Goal: Task Accomplishment & Management: Complete application form

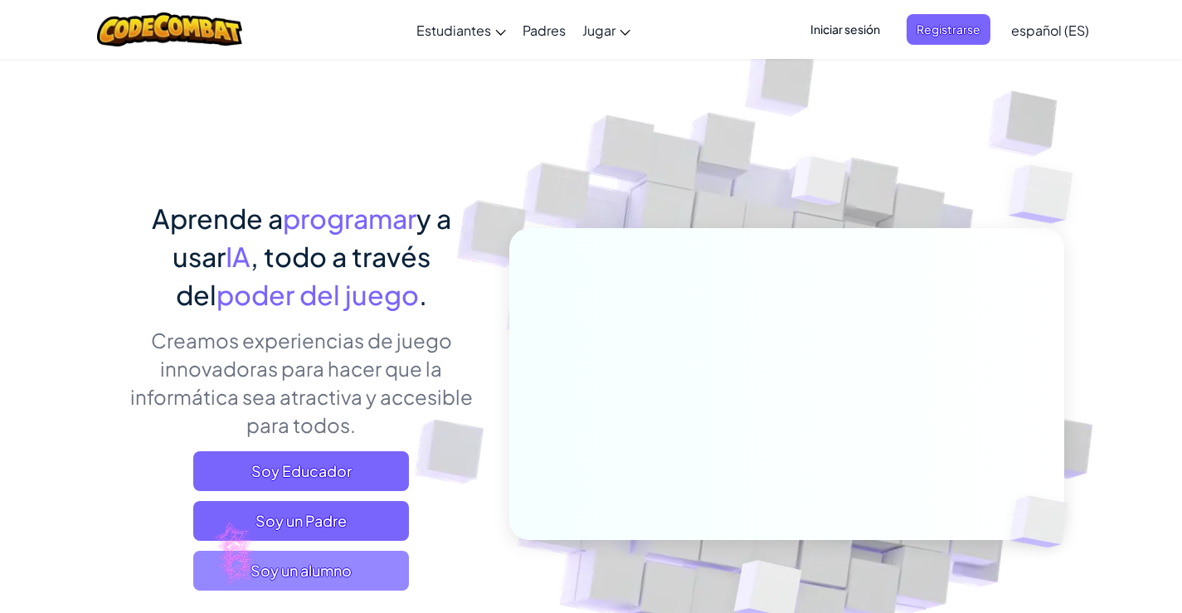
click at [216, 566] on span "Soy un alumno" at bounding box center [301, 571] width 216 height 40
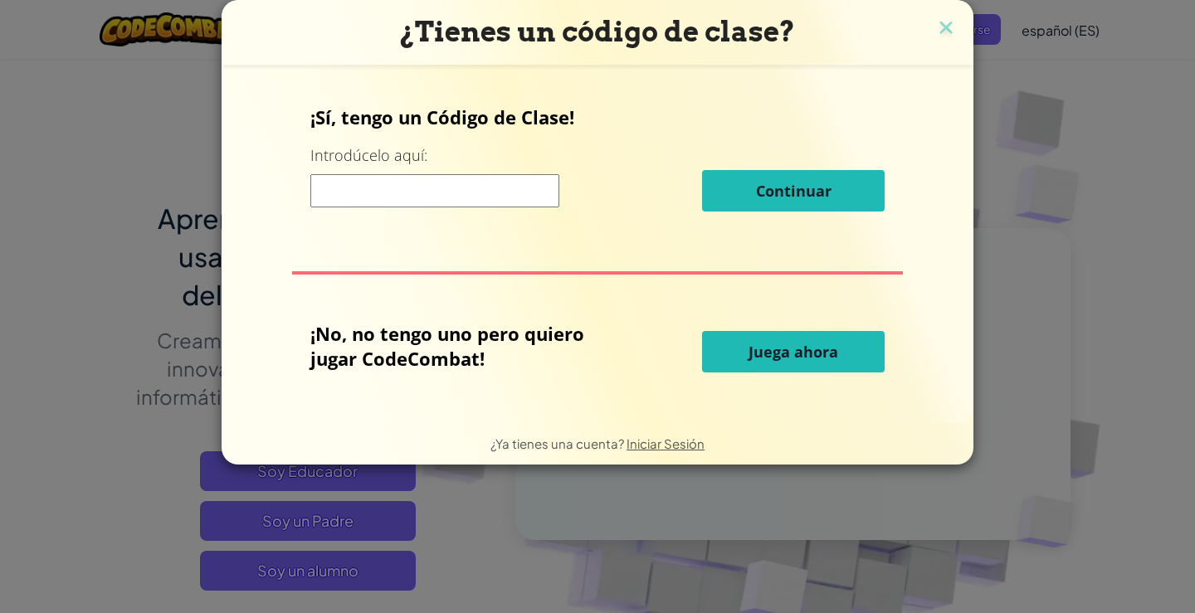
click at [518, 188] on input at bounding box center [434, 190] width 249 height 33
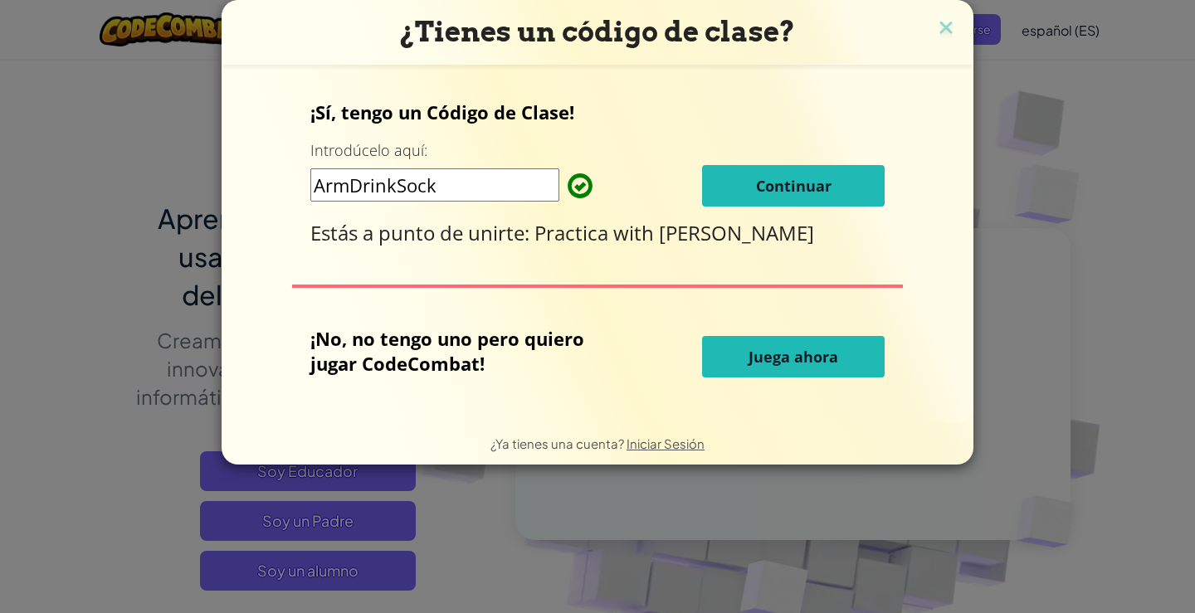
type input "ArmDrinkSock"
click at [426, 271] on div "¡Sí, tengo un Código de Clase! Introdúcelo aquí: ArmDrinkSock Continuar Estás a…" at bounding box center [597, 243] width 719 height 325
click at [802, 195] on span "Continuar" at bounding box center [794, 186] width 76 height 20
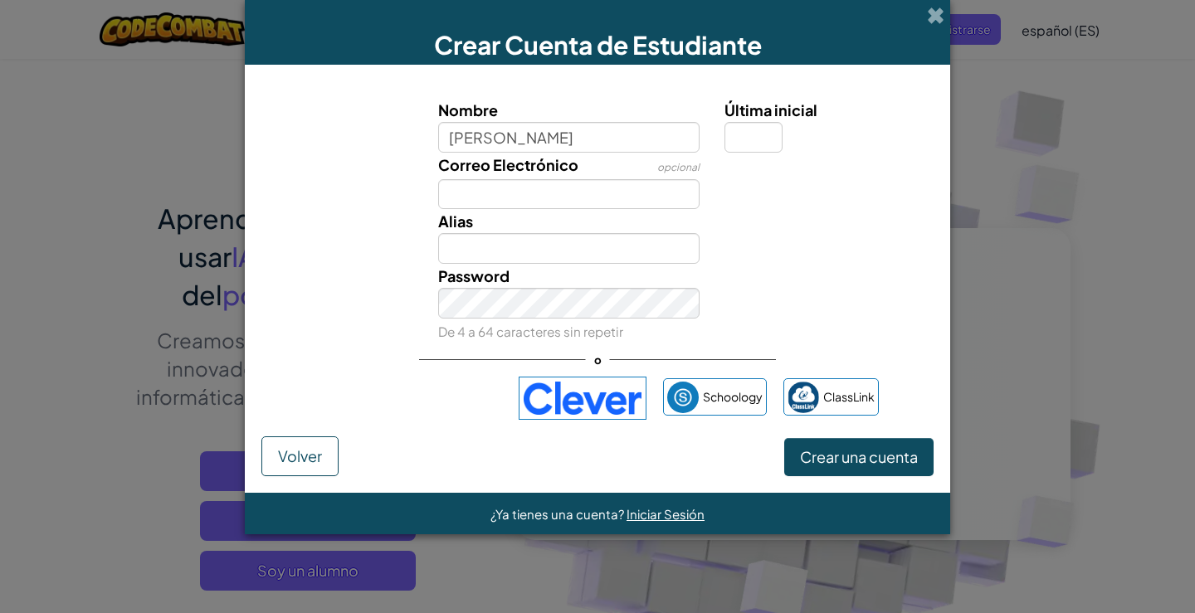
type input "leonor guzán"
type input "Leonor guzán"
click at [572, 170] on span "Correo Electrónico" at bounding box center [508, 164] width 140 height 19
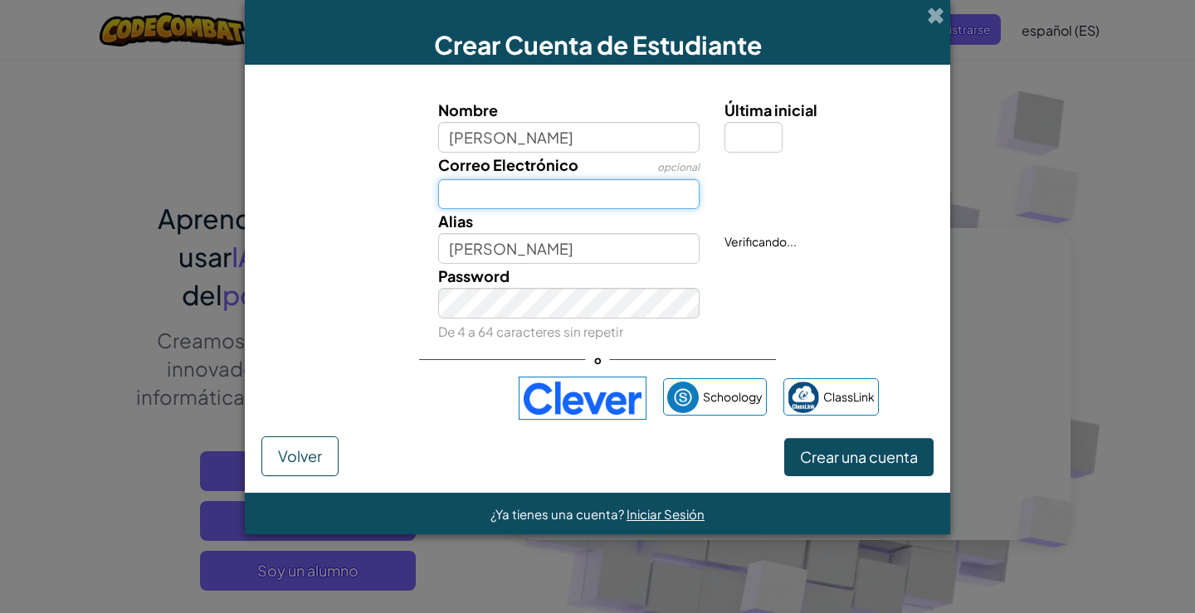
click at [572, 179] on input "Correo Electrónico" at bounding box center [569, 194] width 262 height 31
click at [554, 186] on input "Correo Electrónico" at bounding box center [569, 194] width 262 height 31
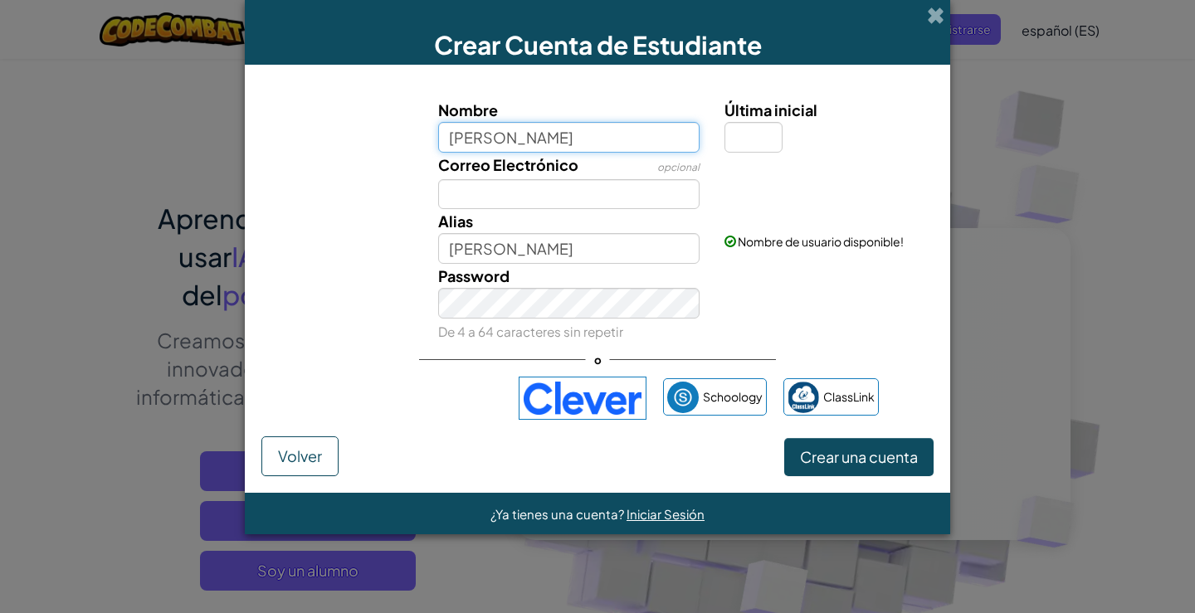
click at [547, 143] on input "leonor guzán" at bounding box center [569, 137] width 262 height 31
type input "leonor guzmán"
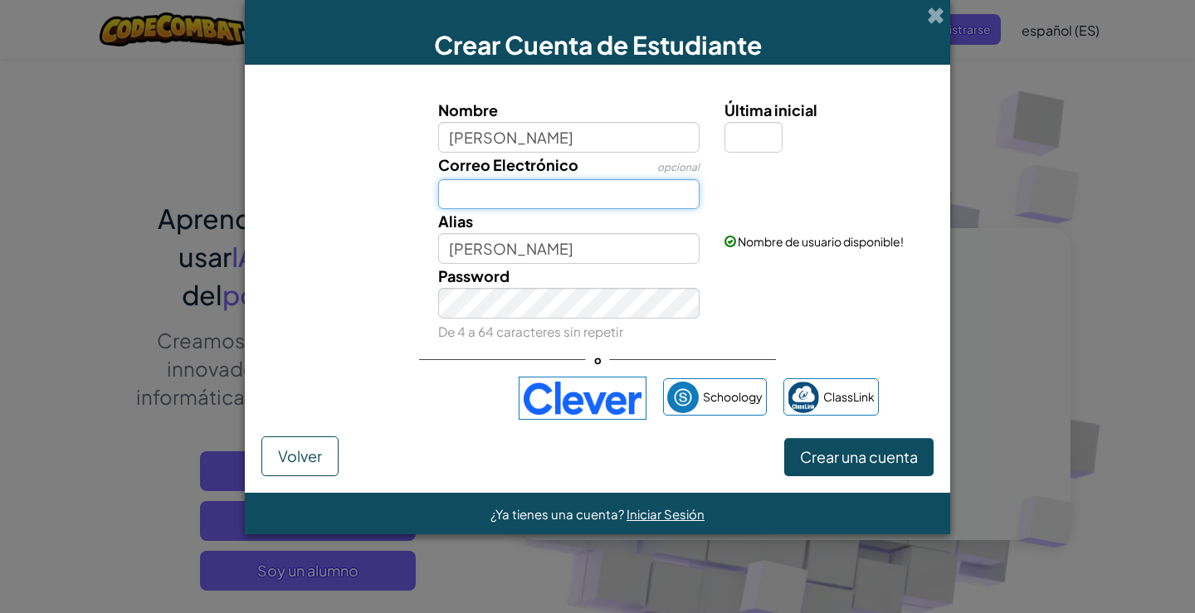
type input "[PERSON_NAME]"
click at [545, 188] on input "Correo Electrónico" at bounding box center [569, 194] width 262 height 31
type input "leonorguzmán@fundacionelpilar"
click at [556, 348] on div "o" at bounding box center [597, 360] width 357 height 34
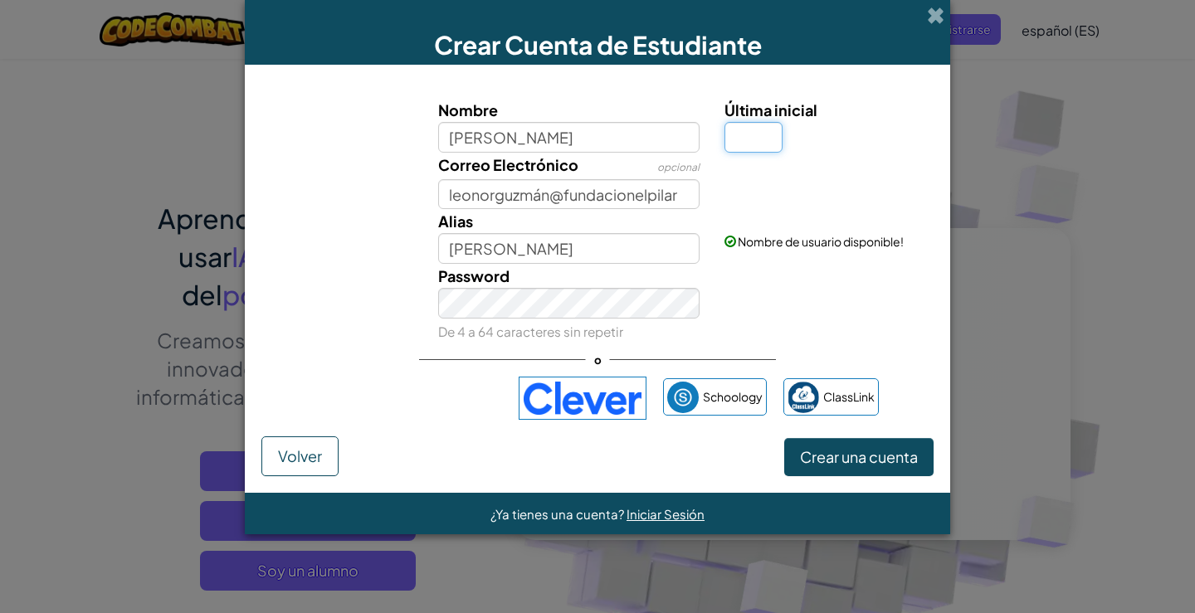
click at [756, 143] on input "Última inicial" at bounding box center [753, 137] width 58 height 31
type input "r"
click at [821, 454] on span "Crear una cuenta" at bounding box center [859, 456] width 118 height 19
click at [873, 310] on div "Password De 4 a 64 caracteres sin repetir" at bounding box center [597, 304] width 689 height 80
click at [836, 455] on span "Crear una cuenta" at bounding box center [859, 456] width 118 height 19
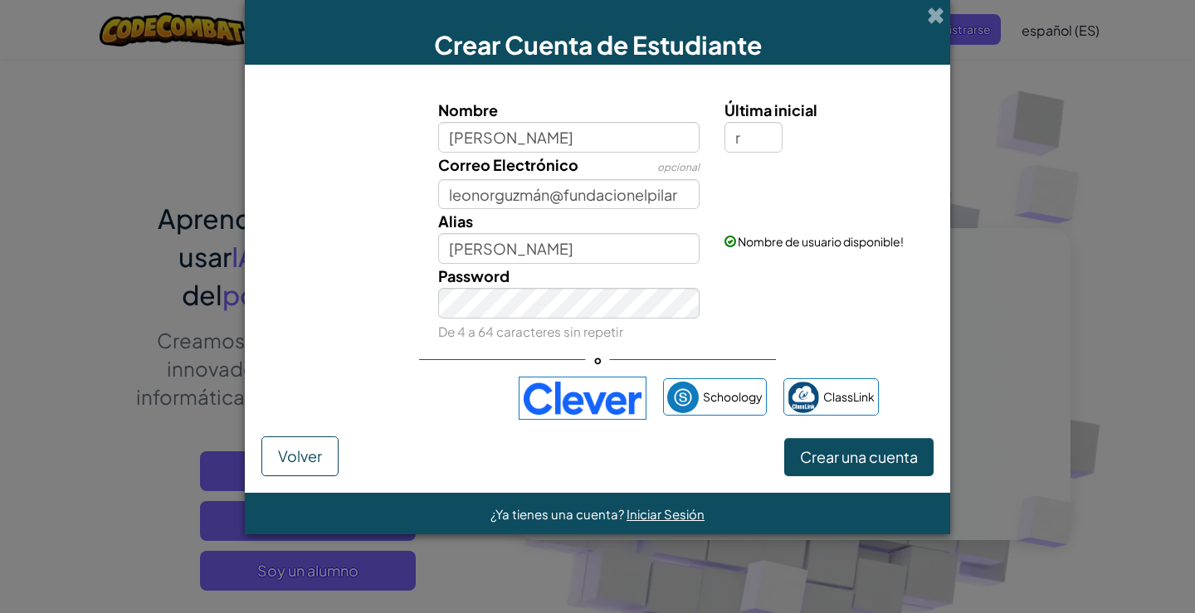
click at [772, 266] on div "Password De 4 a 64 caracteres sin repetir" at bounding box center [597, 304] width 689 height 80
click at [619, 254] on input "Leonor guzmánR" at bounding box center [569, 248] width 262 height 31
type input "[PERSON_NAME]"
click at [578, 378] on img at bounding box center [583, 398] width 128 height 43
click at [490, 196] on input "leonorguzmán@fundacionelpilar" at bounding box center [569, 194] width 262 height 31
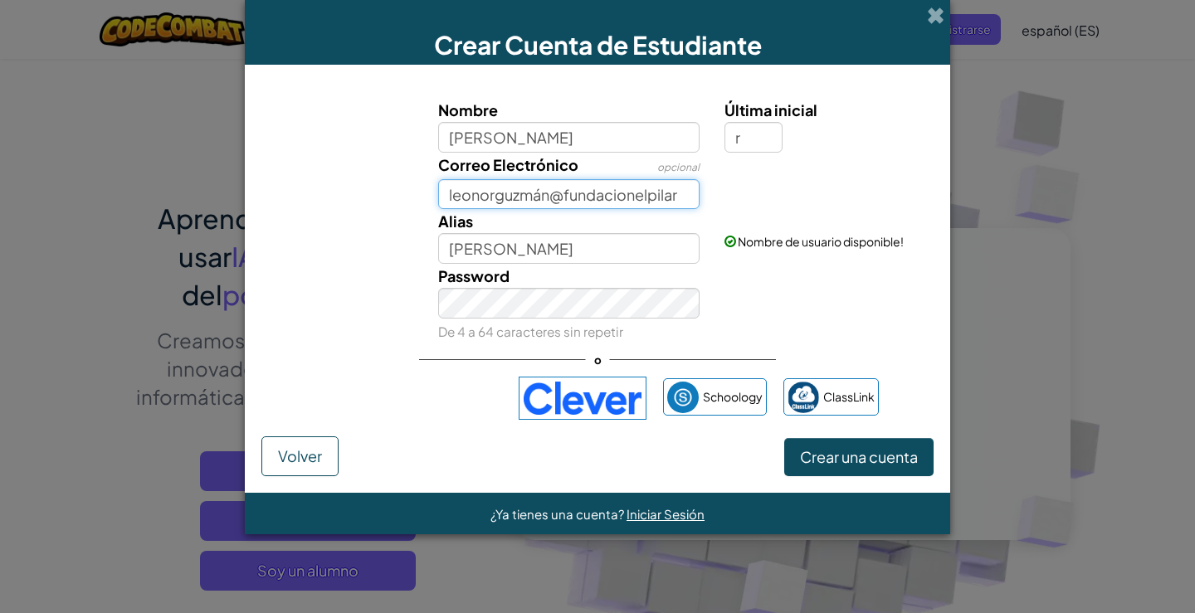
click at [496, 197] on input "leonorguzmán@fundacionelpilar" at bounding box center [569, 194] width 262 height 31
click at [542, 197] on input "leonor.guzmán@fundacionelpilar" at bounding box center [569, 194] width 262 height 31
click at [687, 200] on input "leonor.guzman@fundacionelpilar" at bounding box center [569, 194] width 262 height 31
type input "leonor.guzman@fundacionelpilar.cl"
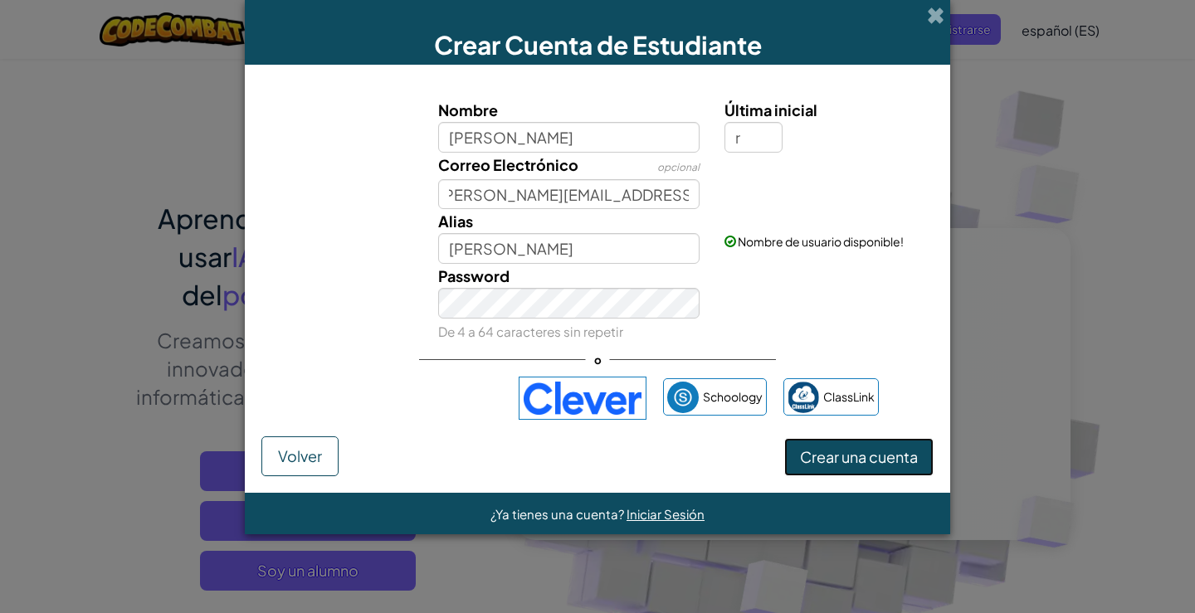
scroll to position [0, 0]
click at [826, 457] on span "Crear una cuenta" at bounding box center [859, 456] width 118 height 19
click at [826, 461] on span "Crear una cuenta" at bounding box center [859, 456] width 118 height 19
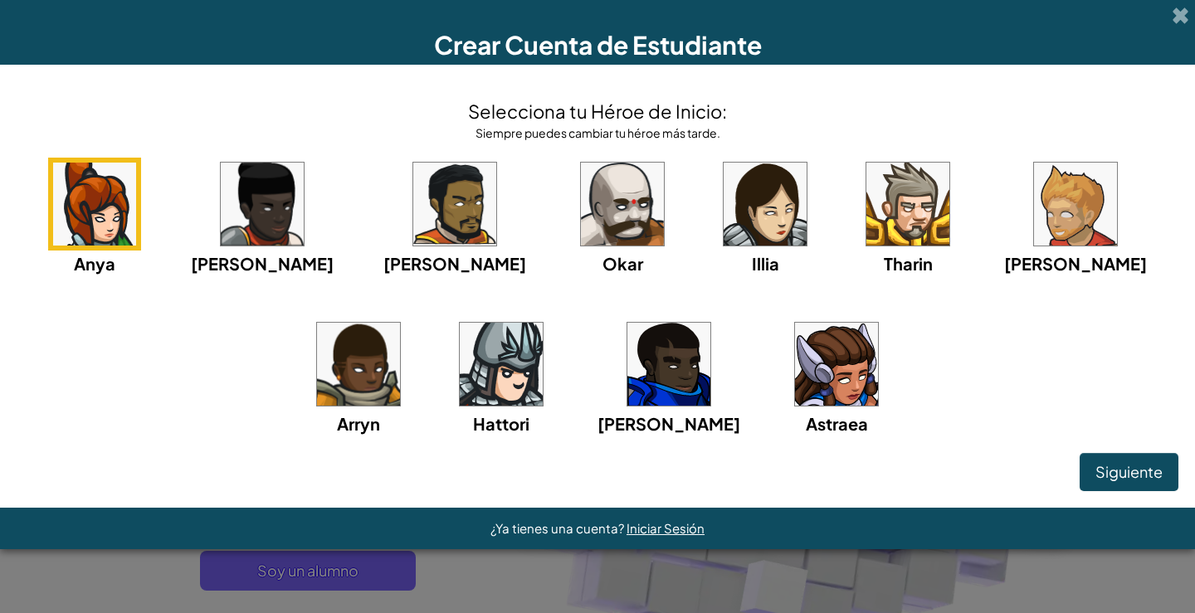
drag, startPoint x: 797, startPoint y: 364, endPoint x: 753, endPoint y: 373, distance: 44.9
click at [795, 373] on img at bounding box center [836, 364] width 83 height 83
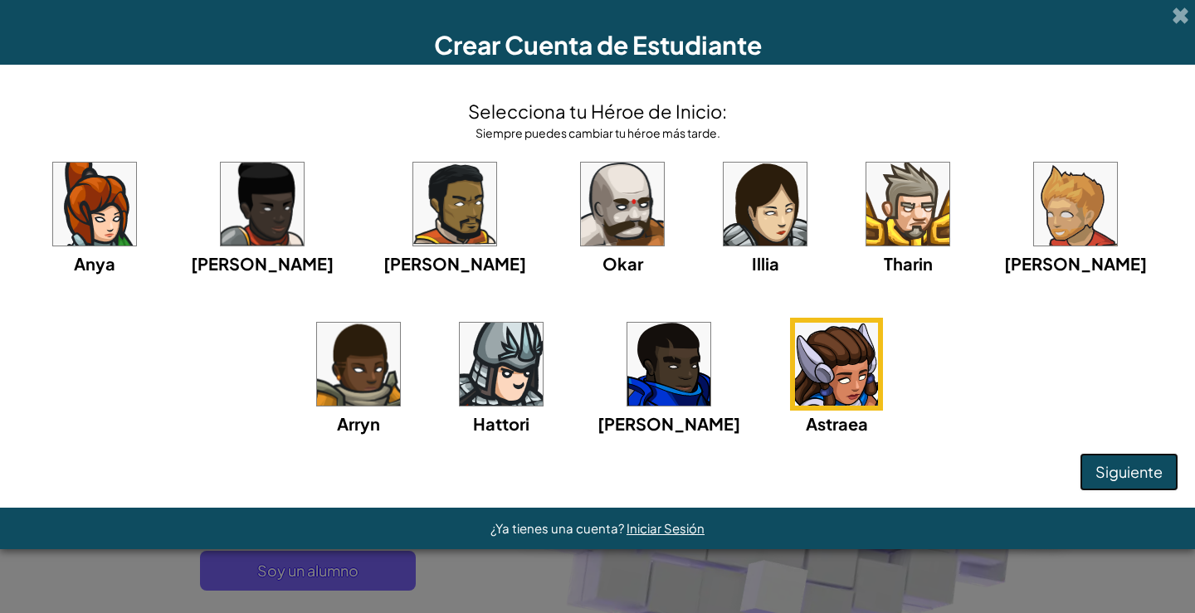
click at [1127, 480] on span "Siguiente" at bounding box center [1128, 471] width 67 height 19
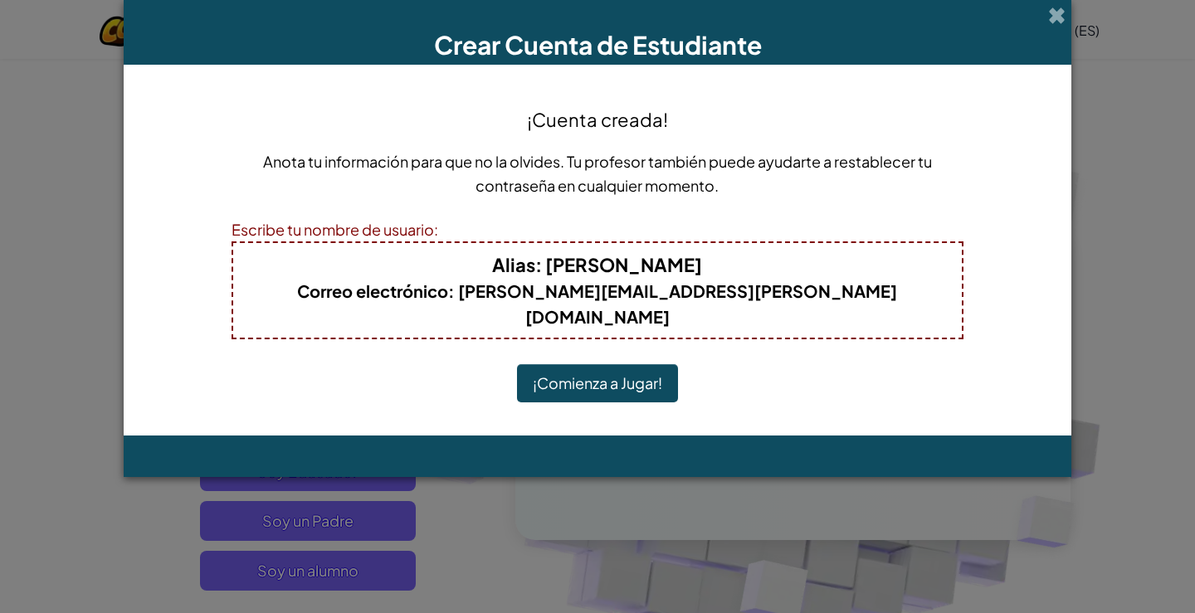
click at [630, 364] on button "¡Comienza a Jugar!" at bounding box center [597, 383] width 161 height 38
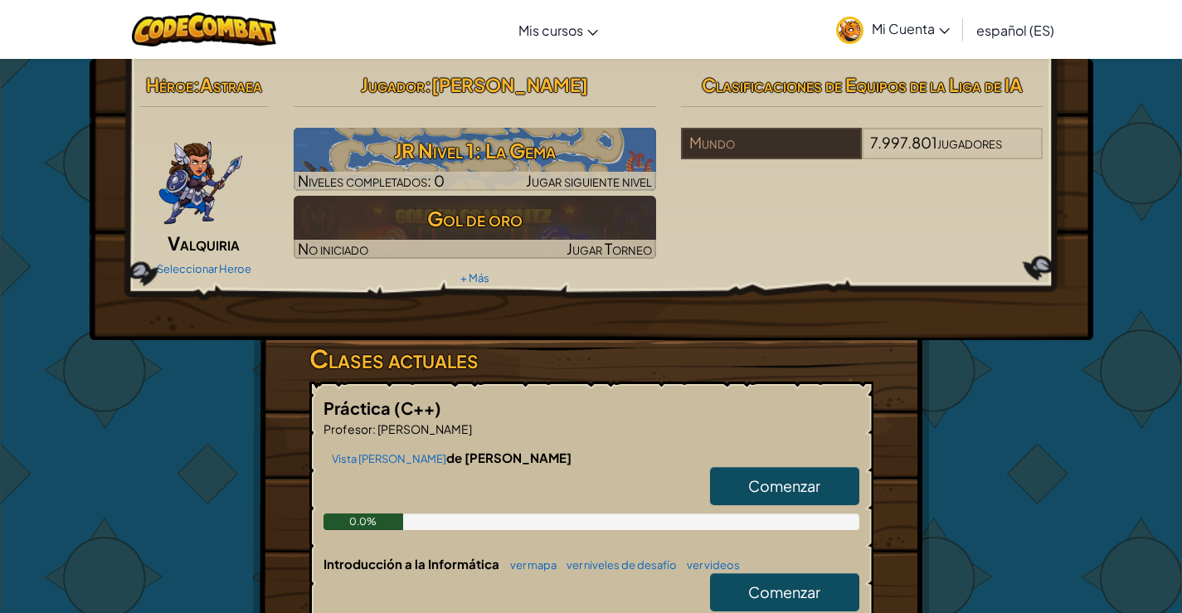
click at [806, 488] on font "Comenzar" at bounding box center [784, 485] width 72 height 19
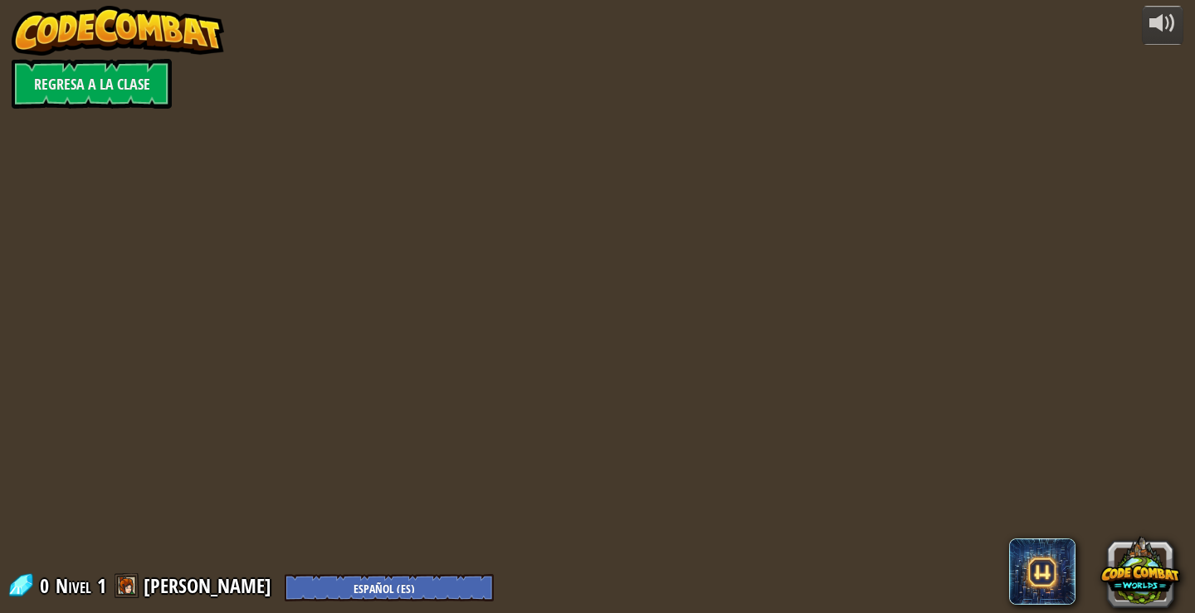
select select "es-ES"
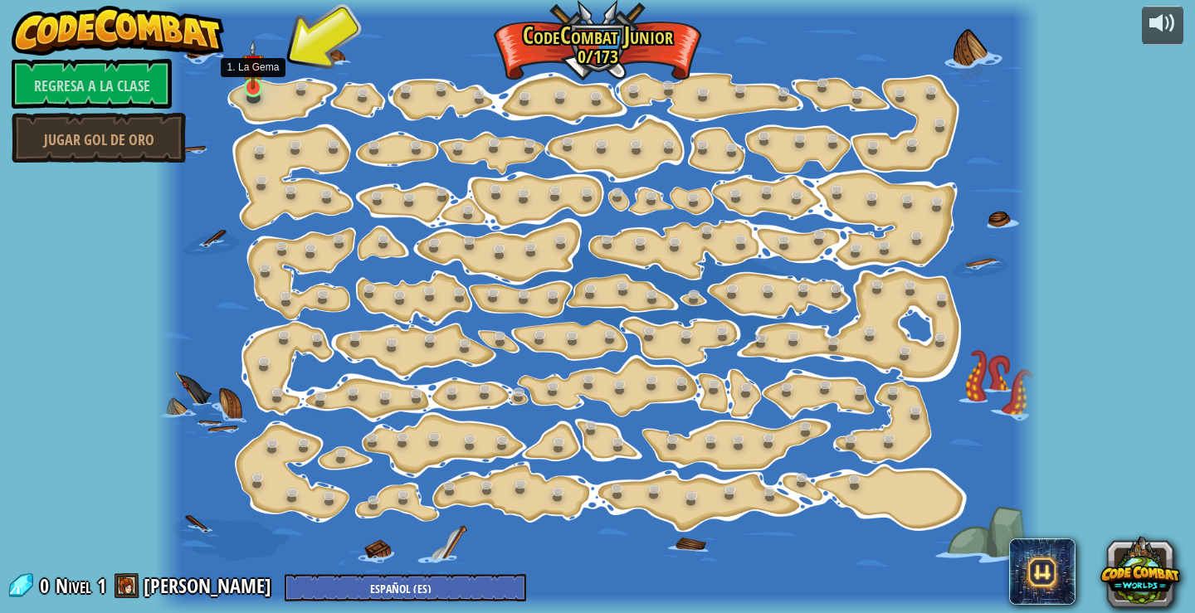
click at [249, 82] on img at bounding box center [253, 65] width 22 height 50
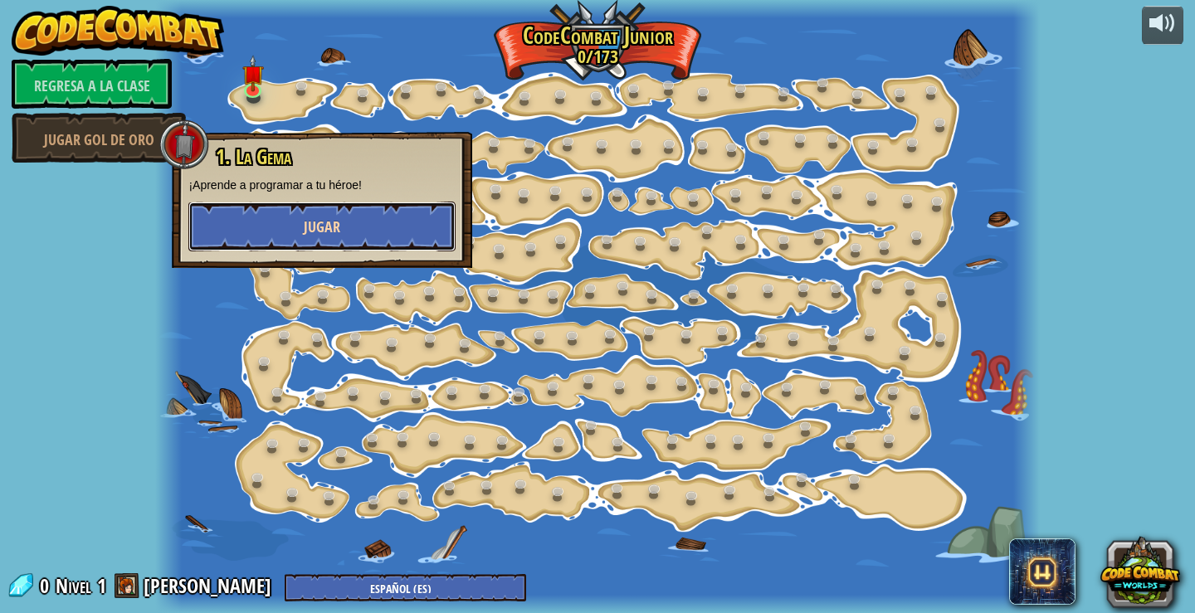
click at [315, 227] on font "Jugar" at bounding box center [322, 227] width 37 height 21
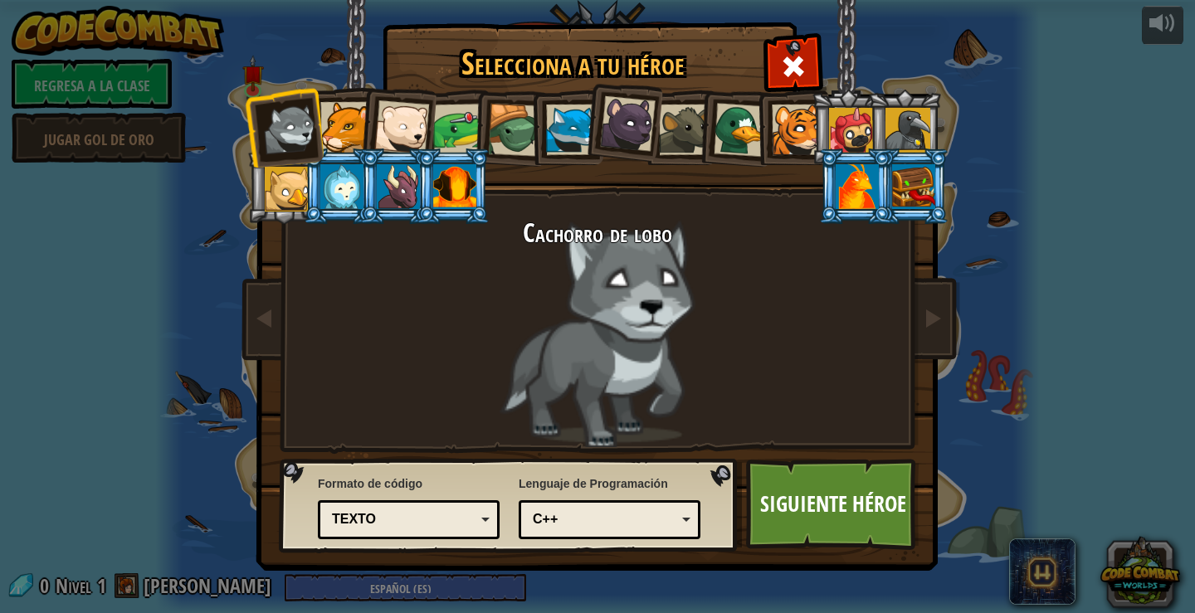
click at [384, 127] on div at bounding box center [401, 127] width 55 height 55
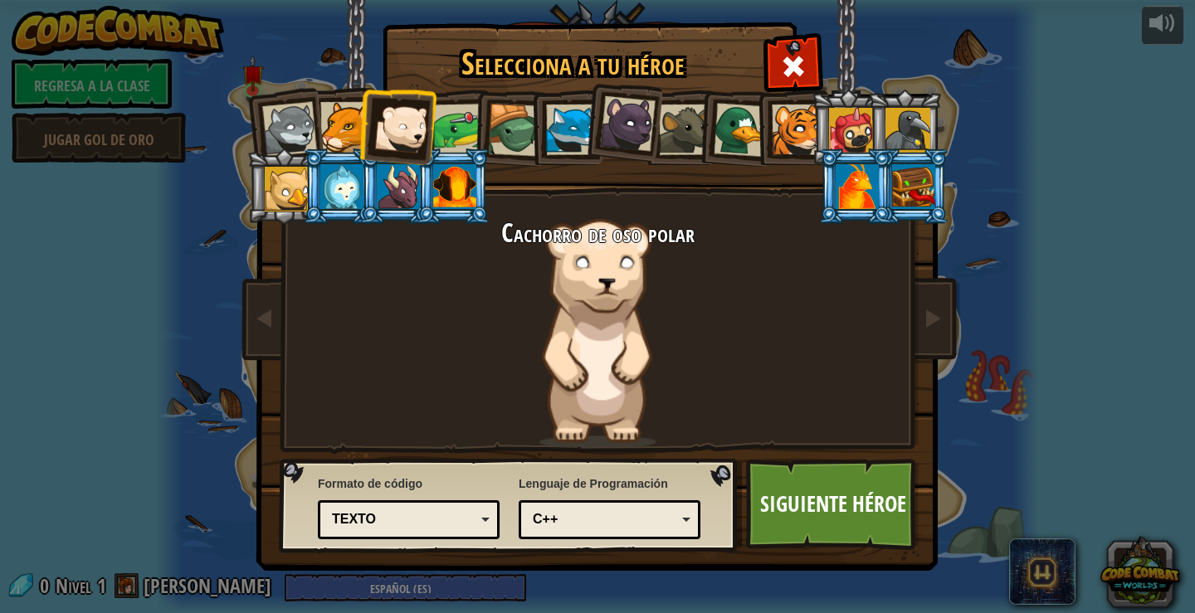
click at [791, 108] on div at bounding box center [797, 130] width 51 height 51
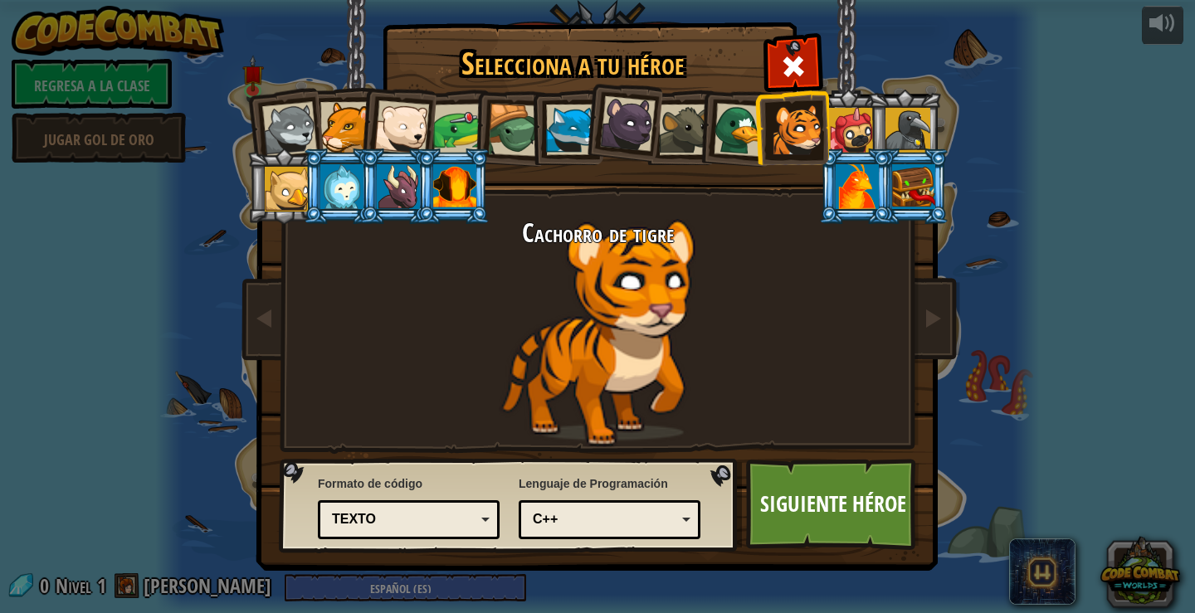
click at [750, 125] on div at bounding box center [741, 130] width 54 height 54
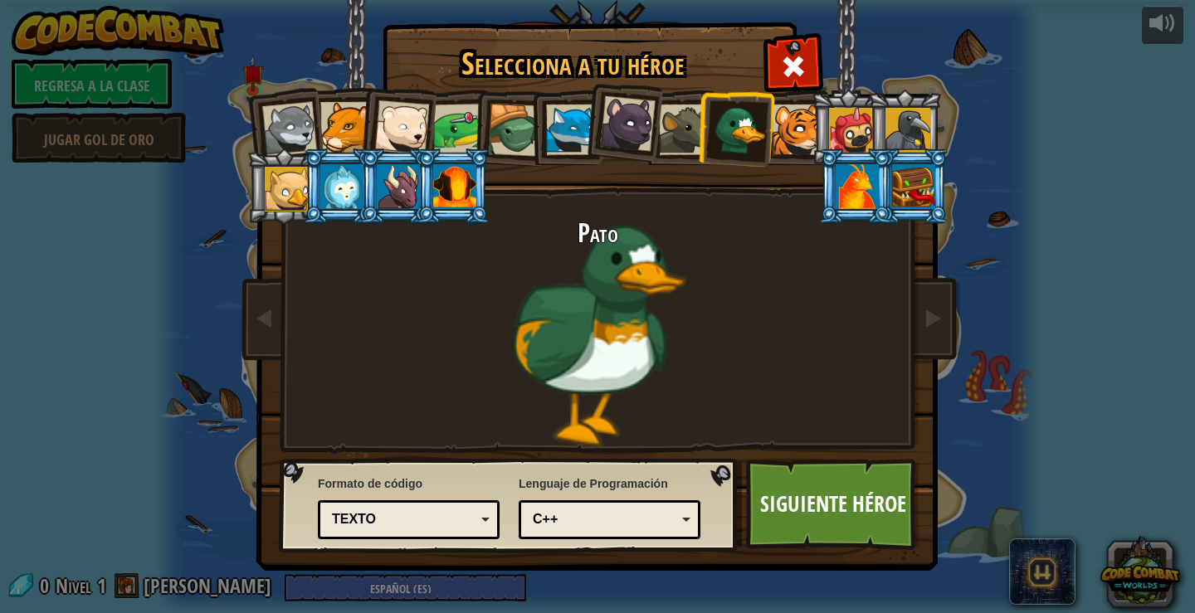
click at [846, 134] on div at bounding box center [851, 130] width 45 height 45
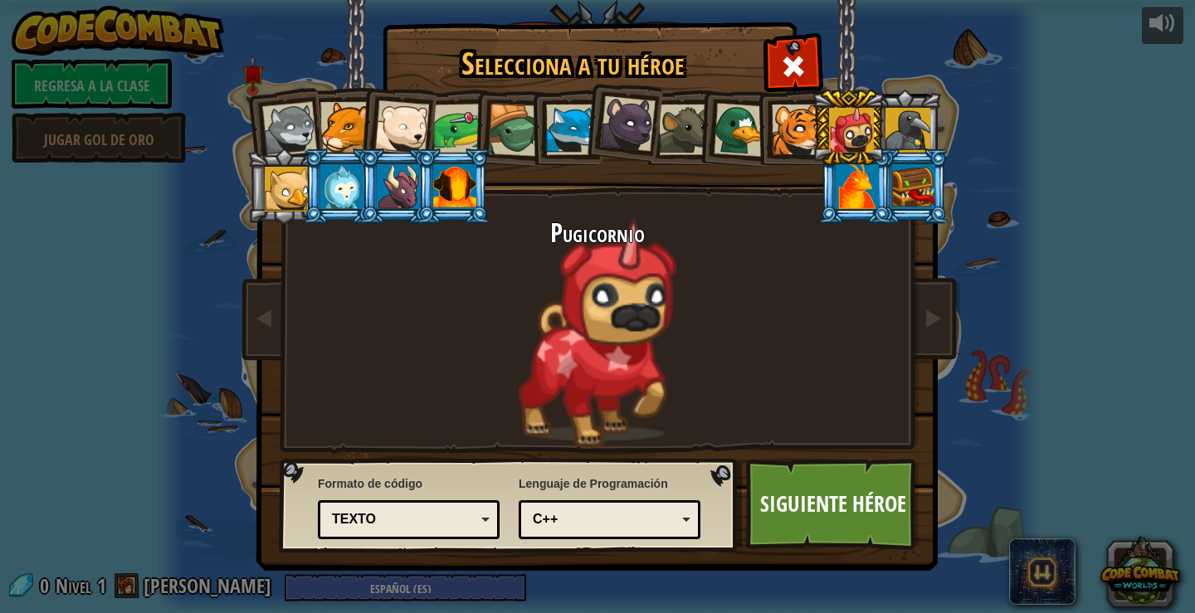
click at [351, 196] on div at bounding box center [341, 186] width 43 height 45
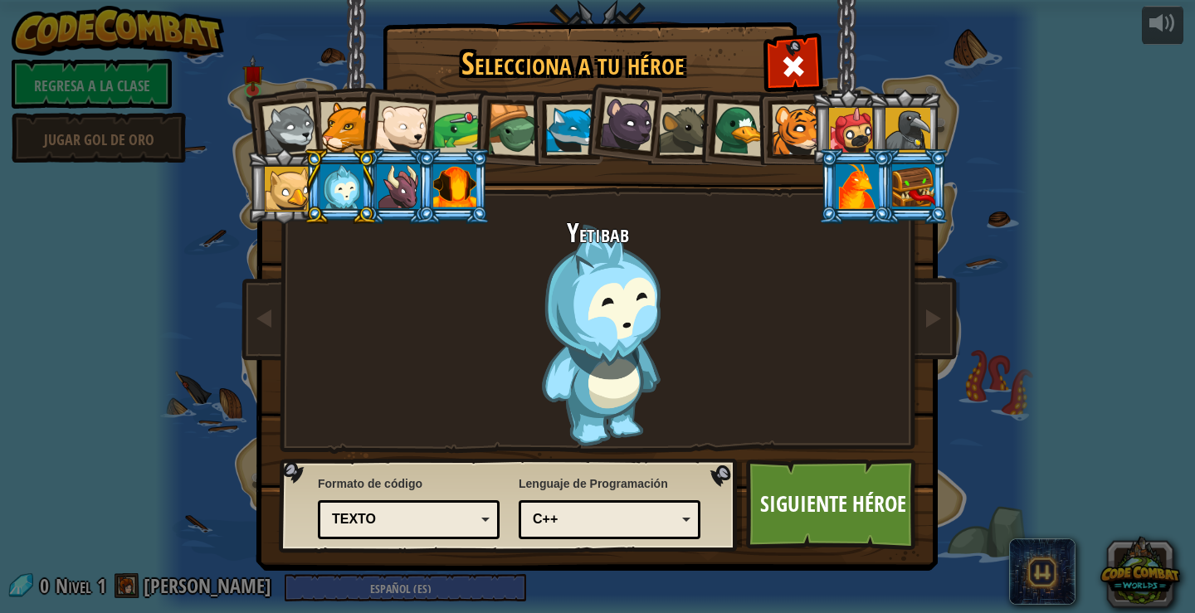
click at [391, 198] on div at bounding box center [398, 186] width 43 height 45
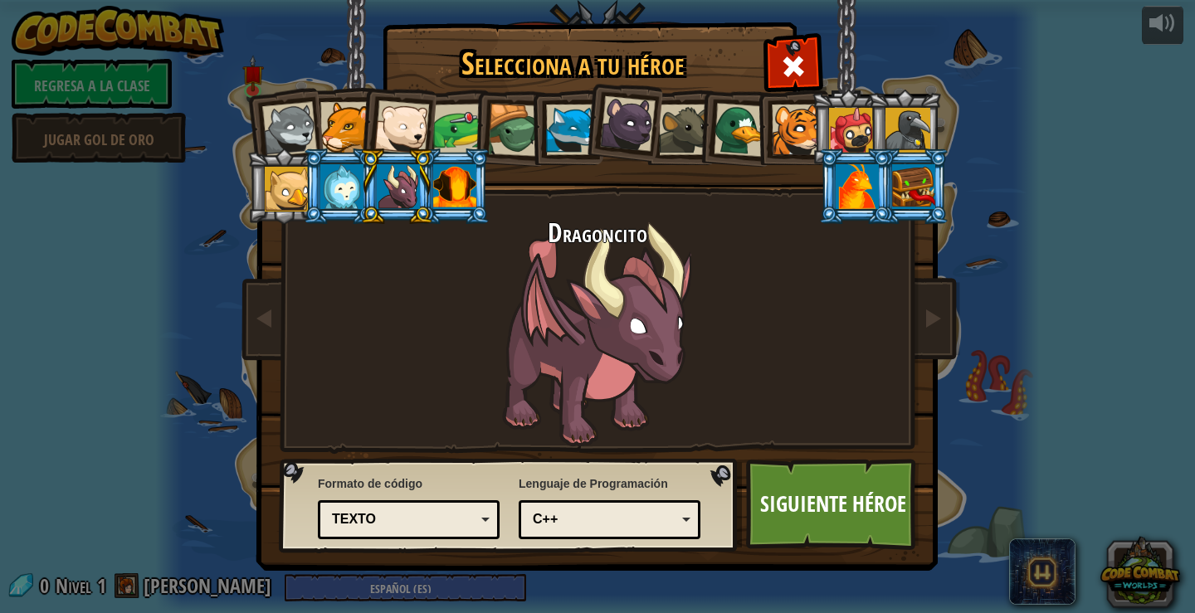
click at [456, 187] on div at bounding box center [454, 186] width 43 height 45
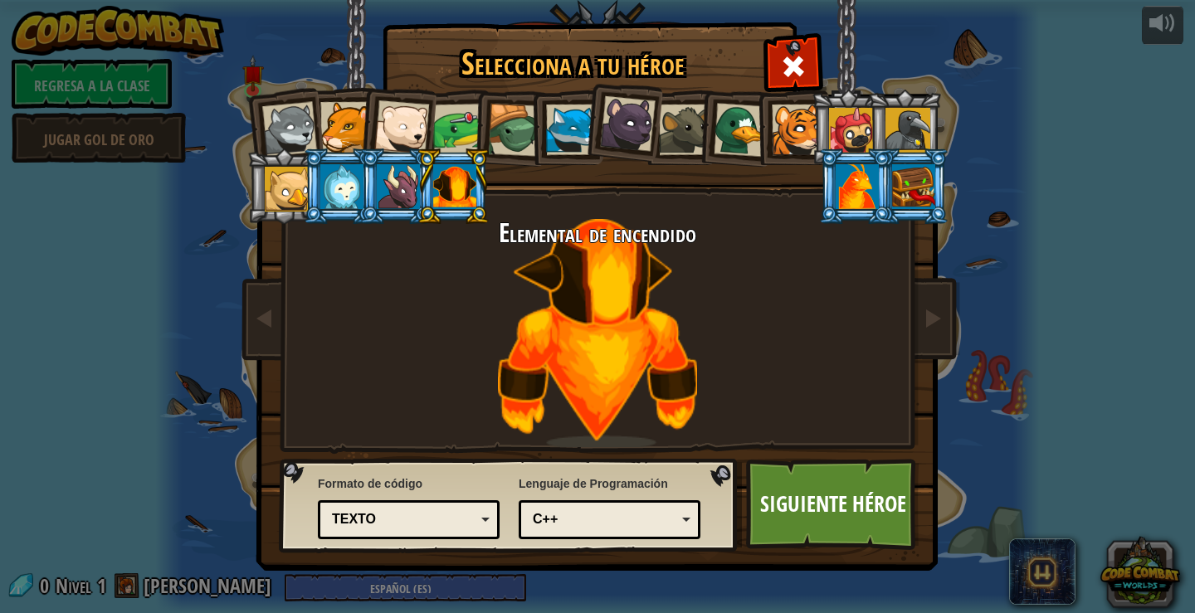
click at [580, 129] on div at bounding box center [571, 130] width 51 height 51
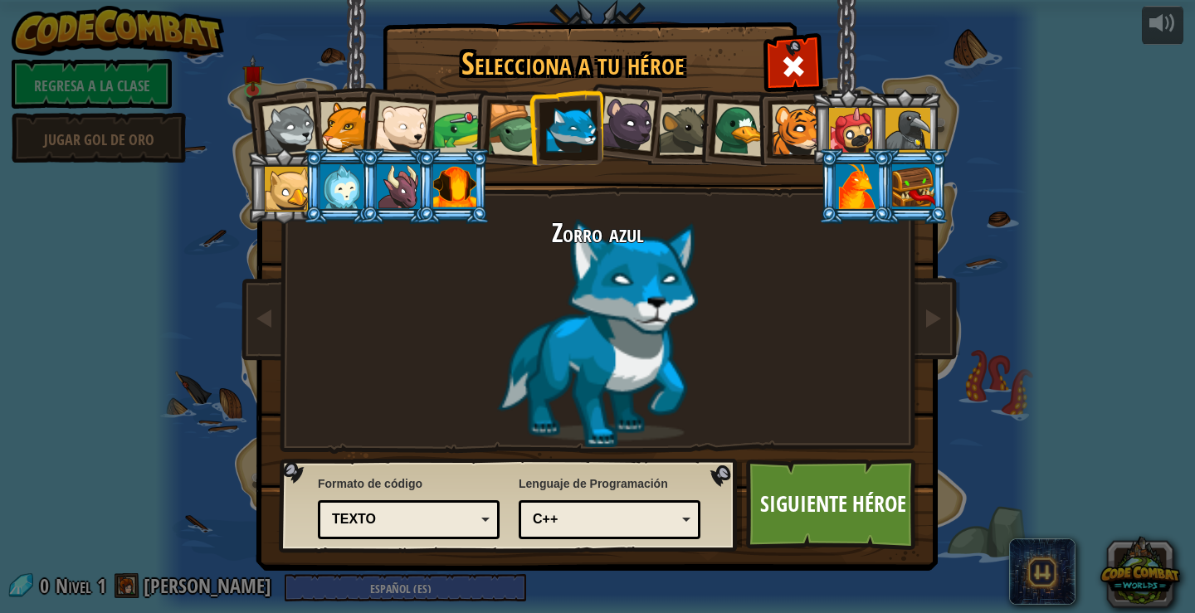
click at [728, 133] on div at bounding box center [741, 130] width 54 height 54
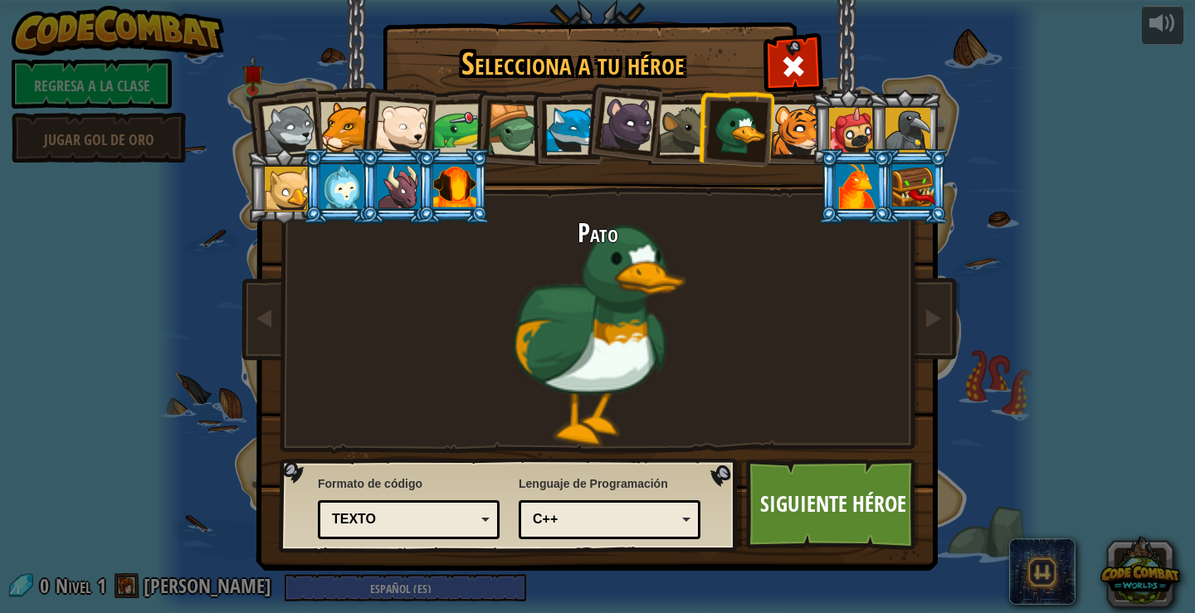
click at [682, 125] on div at bounding box center [684, 130] width 51 height 51
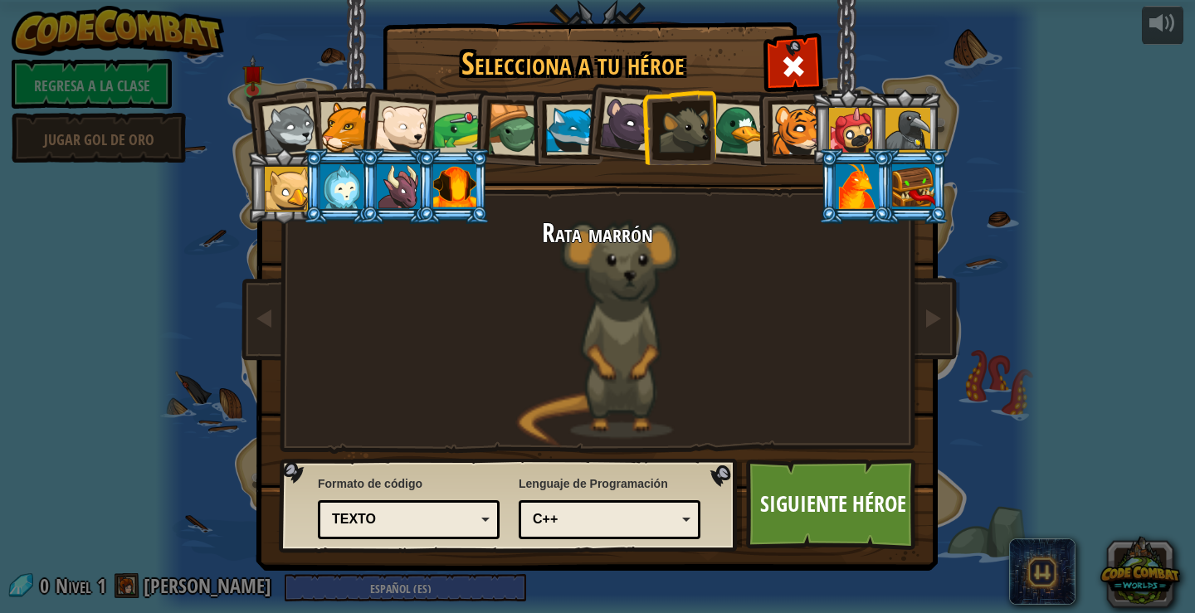
click at [739, 129] on div at bounding box center [741, 130] width 54 height 54
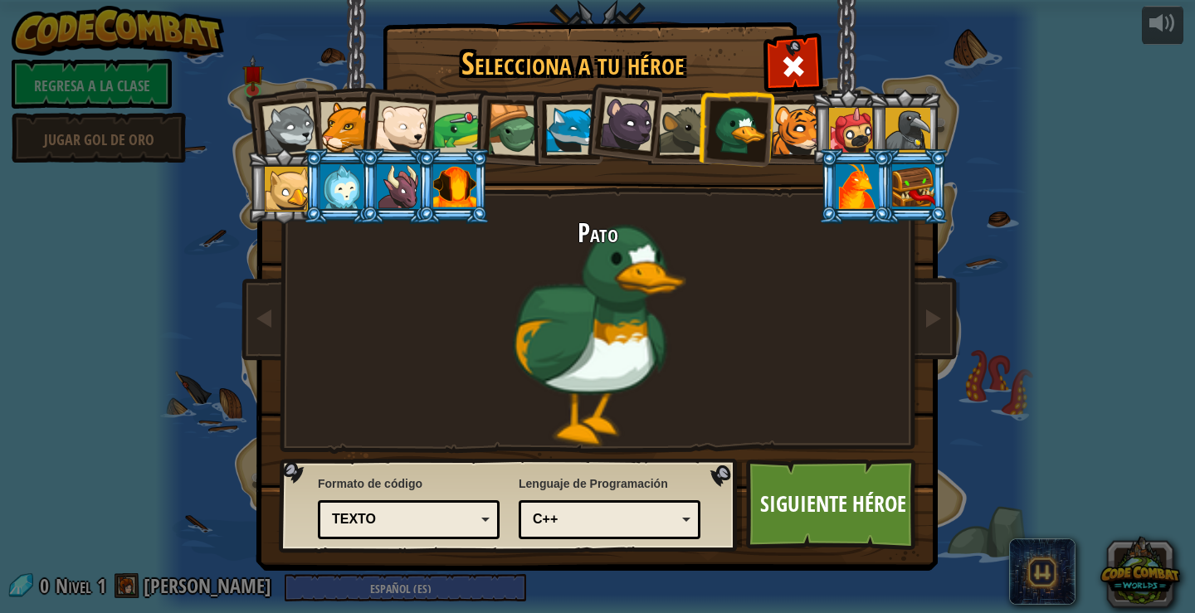
click at [278, 116] on div at bounding box center [289, 129] width 55 height 55
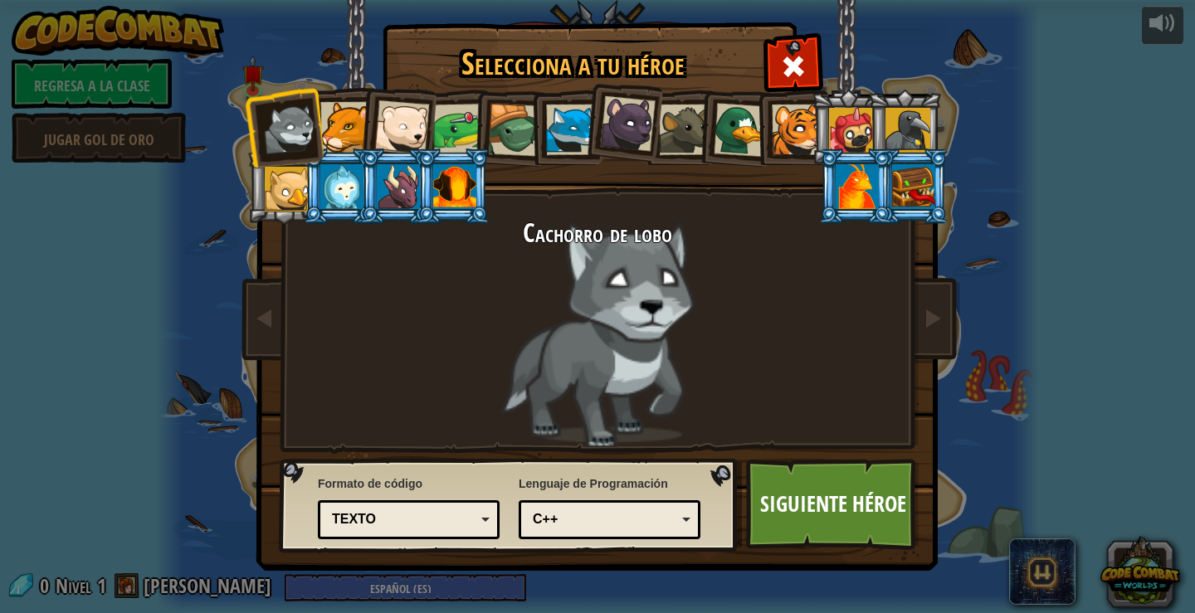
click at [341, 115] on div at bounding box center [345, 127] width 51 height 51
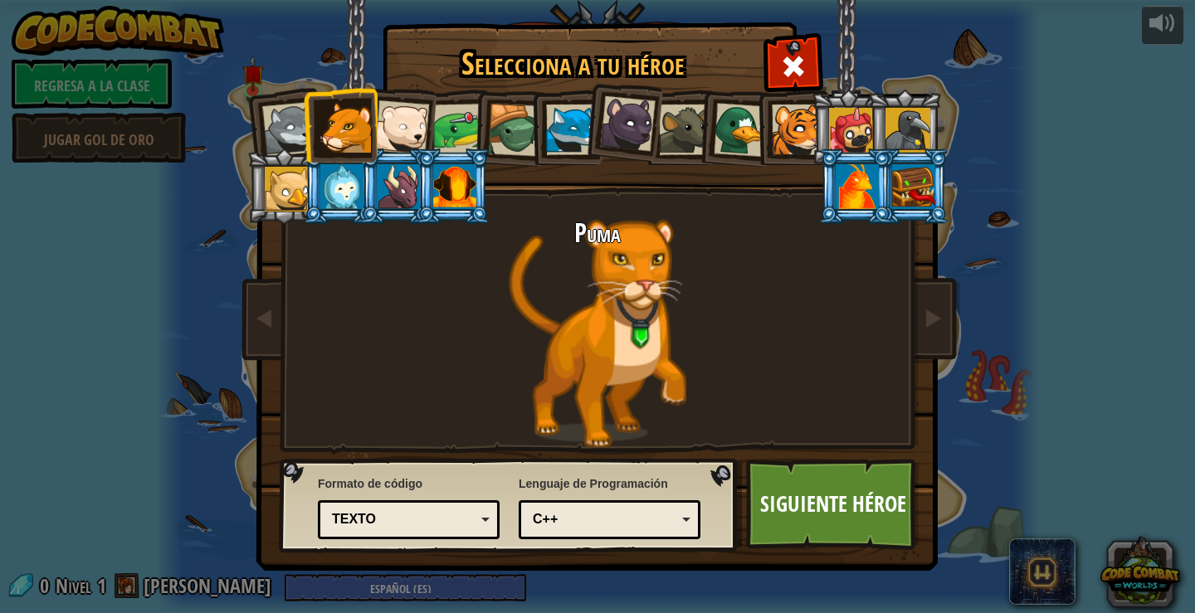
click at [783, 110] on div at bounding box center [797, 130] width 51 height 51
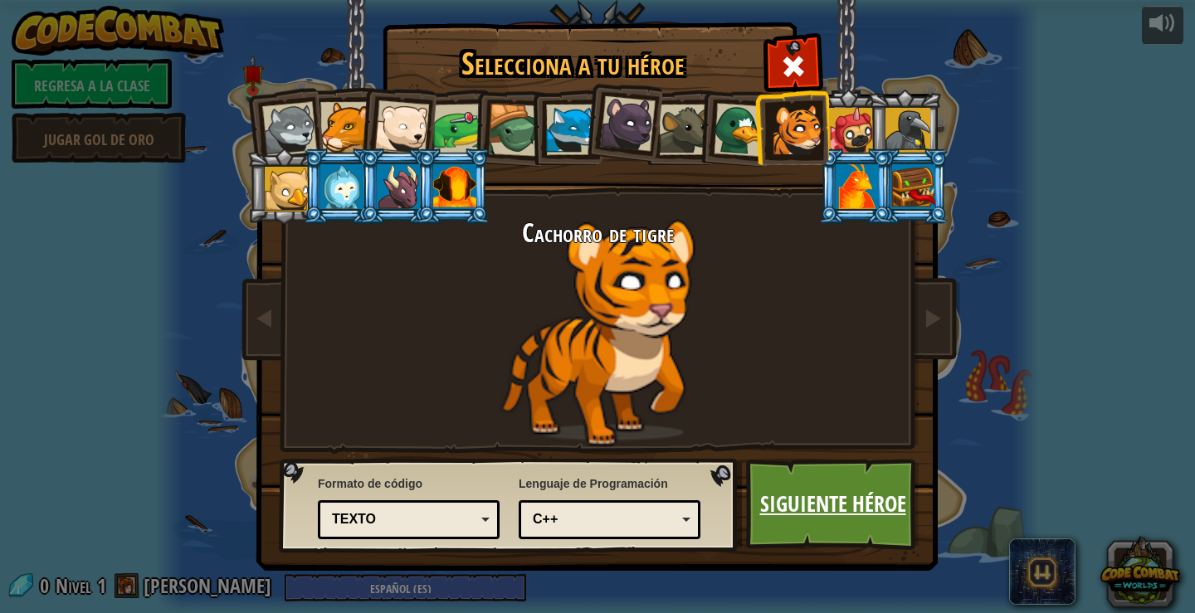
click at [871, 524] on link "Siguiente héroe" at bounding box center [832, 504] width 173 height 91
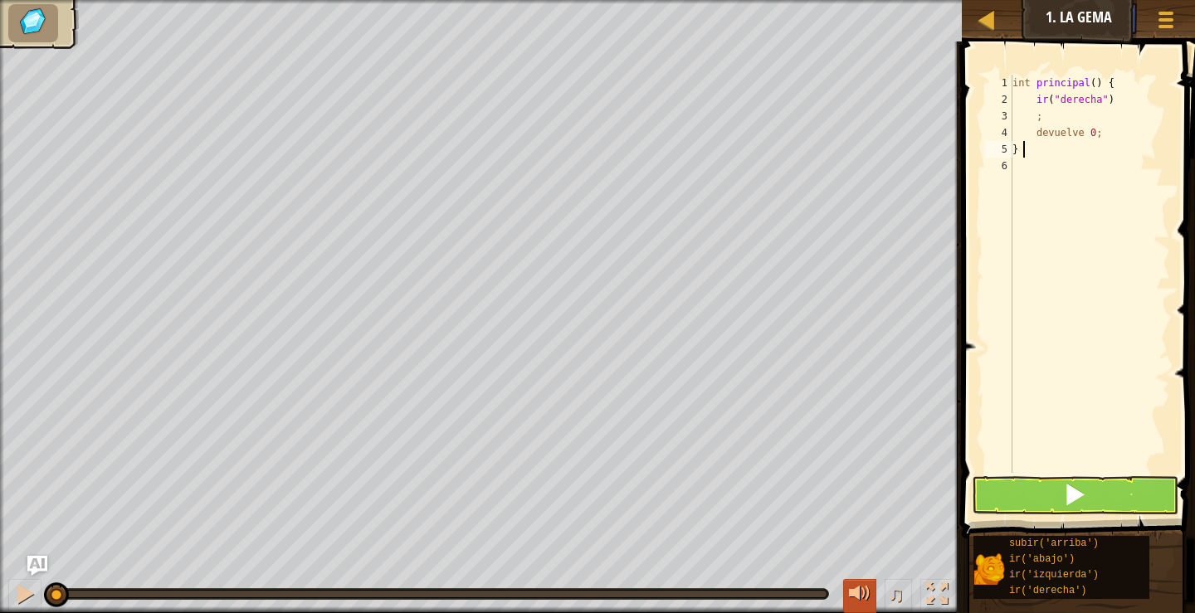
type textarea "}"
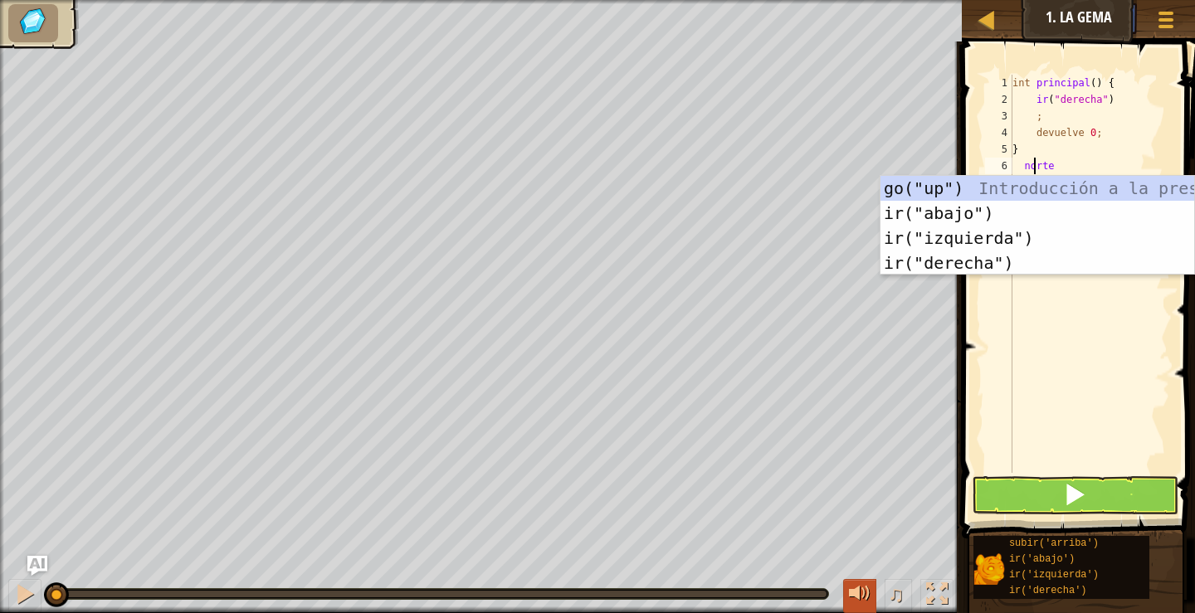
type textarea "n"
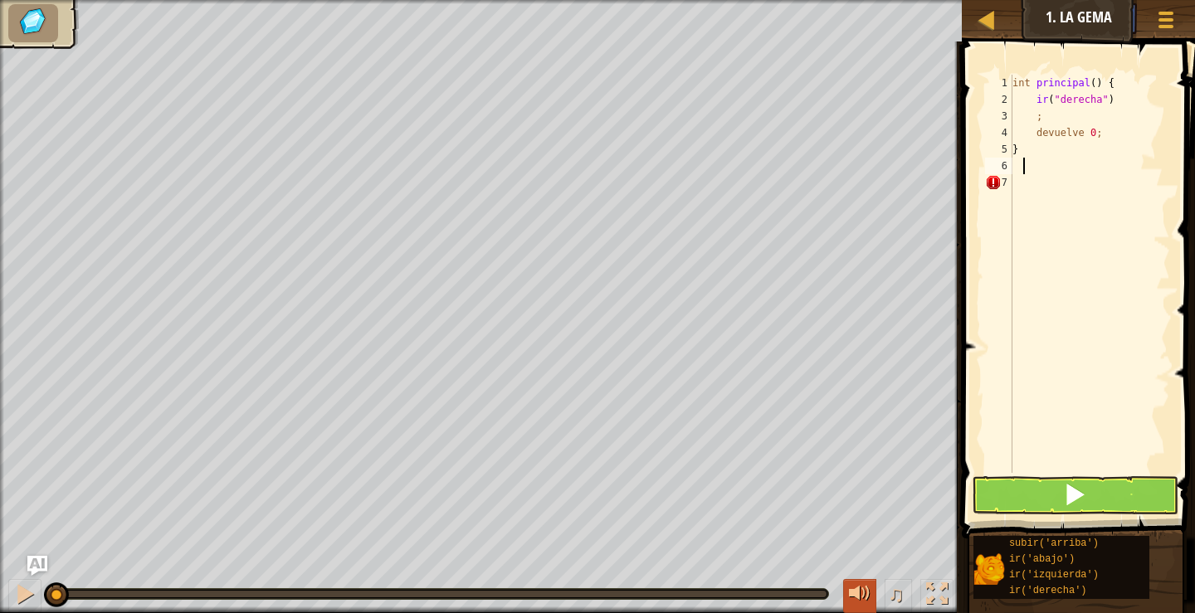
scroll to position [7, 0]
type textarea "}"
click at [1051, 498] on button at bounding box center [1075, 495] width 207 height 38
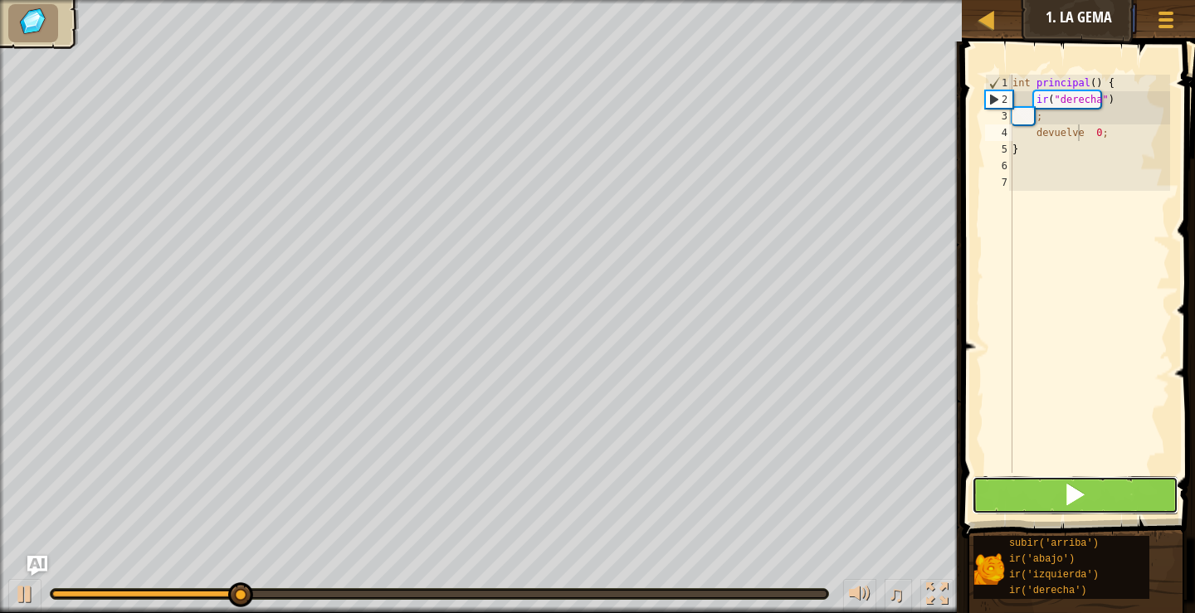
click at [1040, 489] on button at bounding box center [1075, 495] width 207 height 38
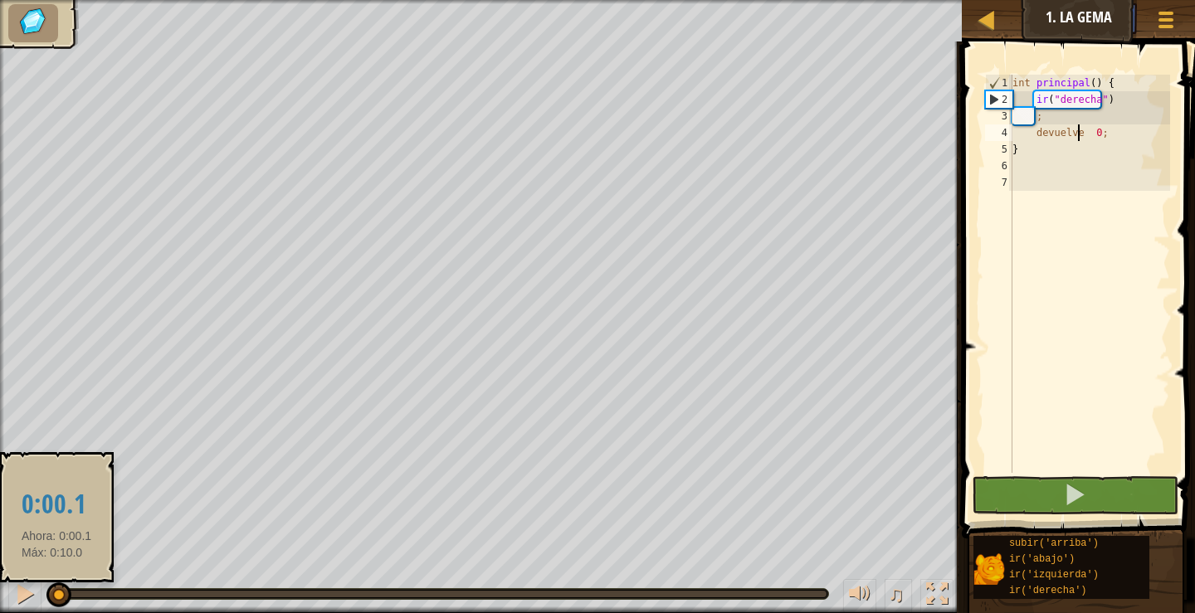
click at [56, 596] on div at bounding box center [54, 594] width 5 height 7
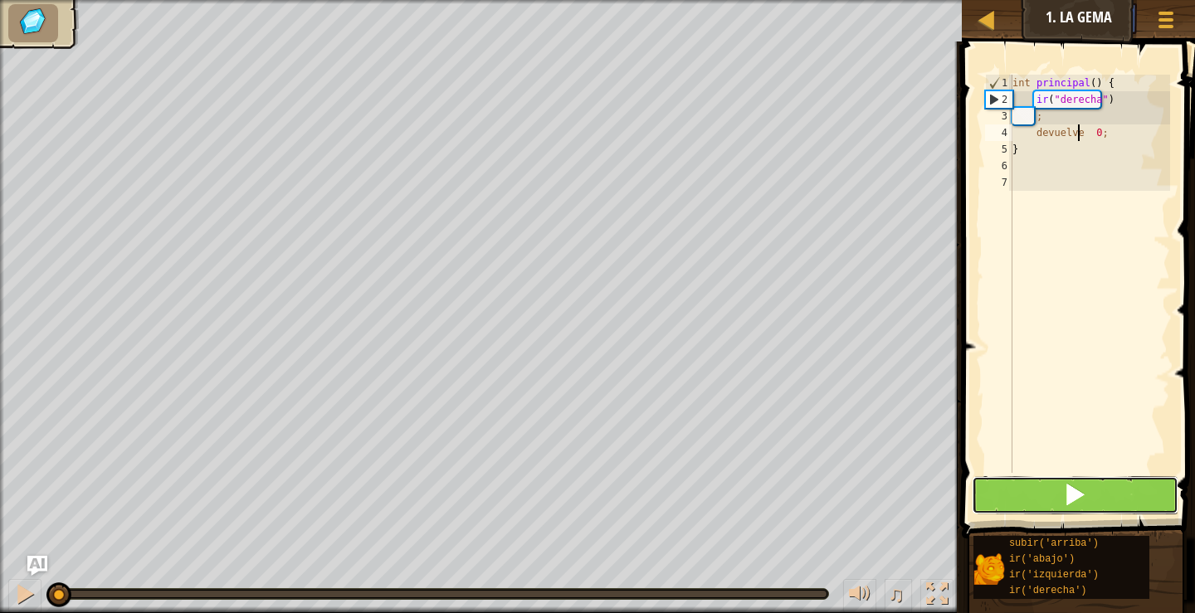
click at [1164, 489] on button at bounding box center [1075, 495] width 207 height 38
click at [1153, 501] on button at bounding box center [1075, 495] width 207 height 38
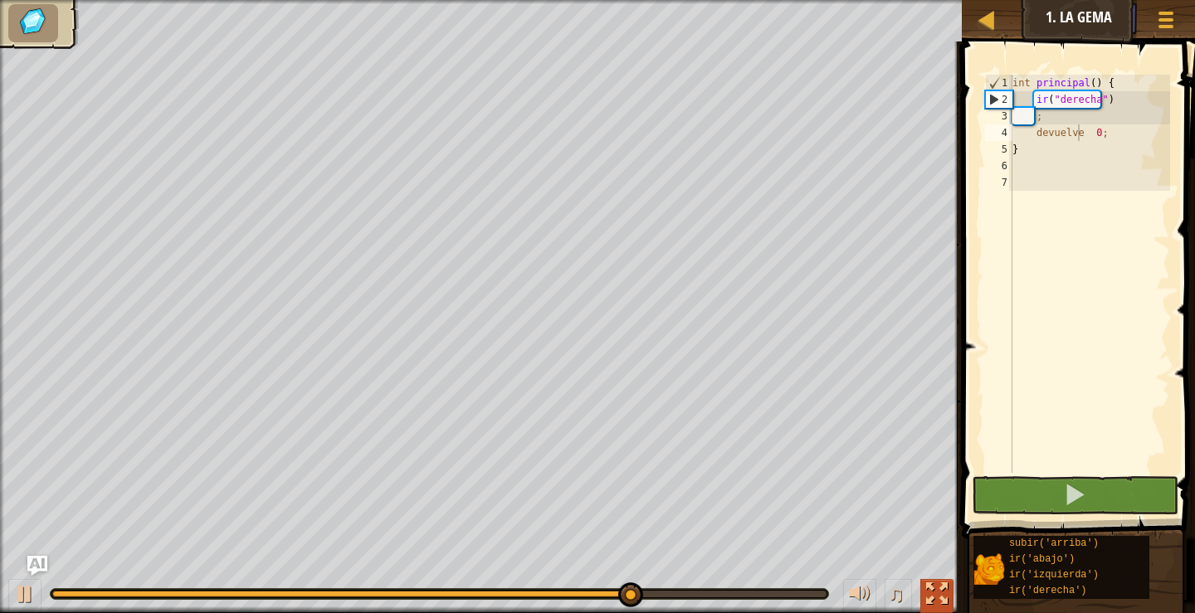
click at [938, 596] on div at bounding box center [937, 594] width 22 height 22
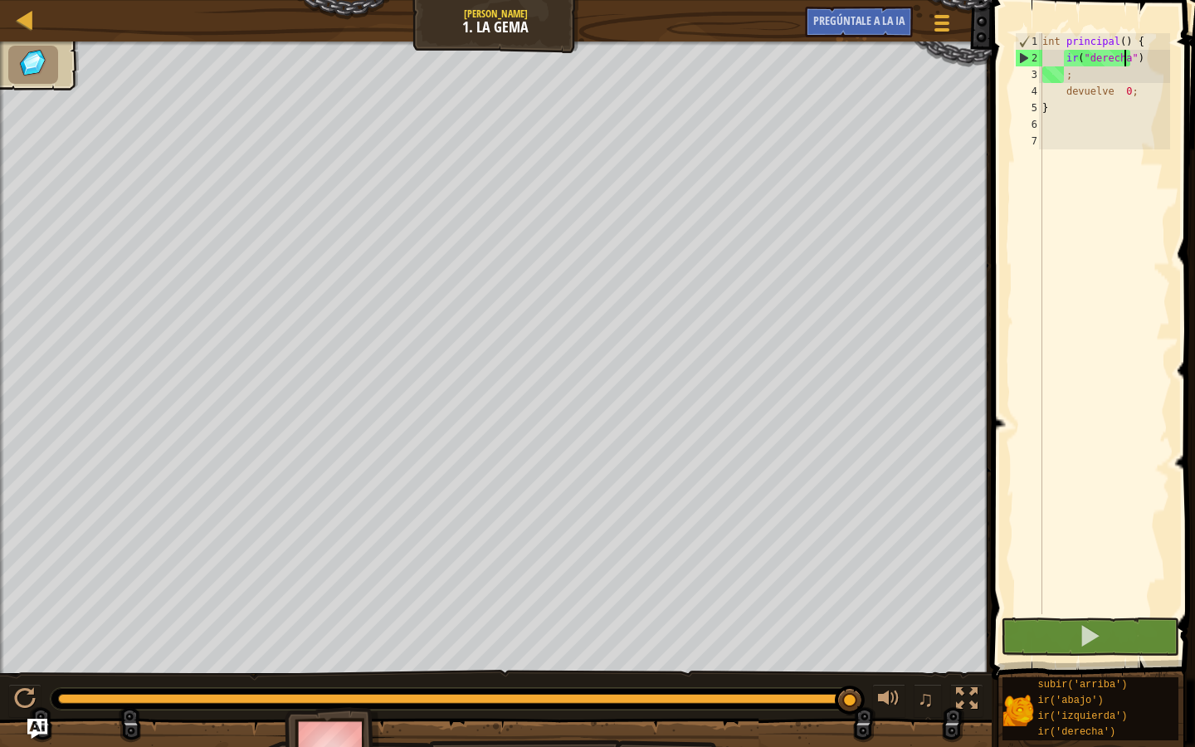
click at [1134, 63] on div "int principal ( ) { ir ( " derecha " ) ; devuelve 0 ; }" at bounding box center [1104, 340] width 131 height 614
type textarea "go("right")"
click at [1134, 63] on div "int principal ( ) { ir ( " derecha " ) ; devuelve 0 ; }" at bounding box center [1104, 340] width 131 height 614
click at [1087, 140] on div "int principal ( ) { ir ( " derecha " ) ; devuelve 0 ; }" at bounding box center [1104, 340] width 131 height 614
click at [895, 21] on font "Pregúntale a la IA" at bounding box center [858, 20] width 91 height 16
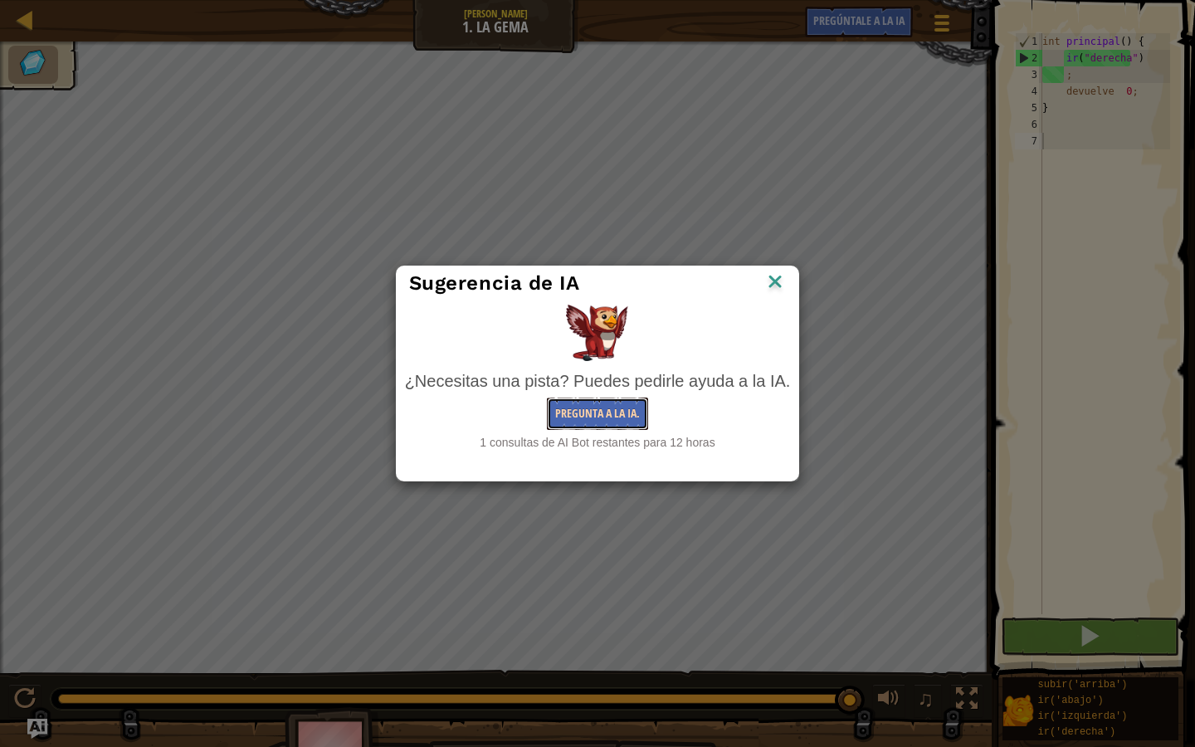
click at [616, 399] on button "Pregunta a la IA." at bounding box center [597, 413] width 101 height 32
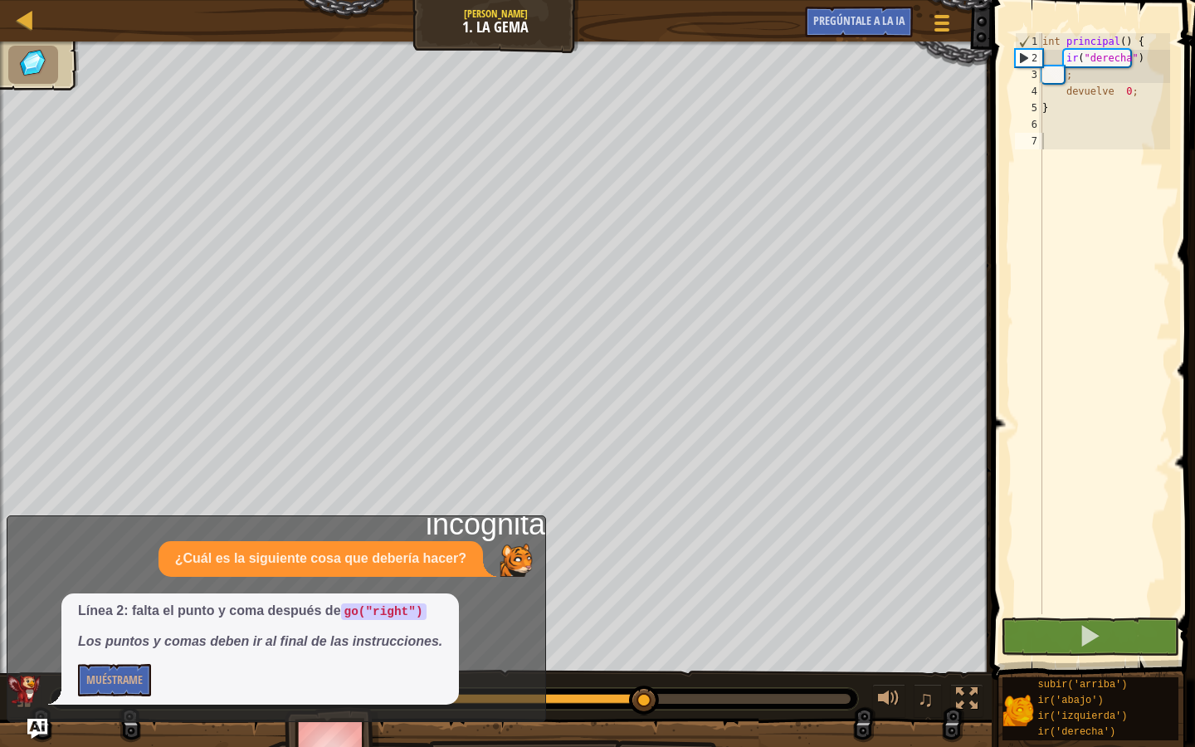
click at [834, 6] on div "Mapa Júnior 1. La Gema Menú del Juego Pregúntale a la IA" at bounding box center [496, 20] width 992 height 41
click at [833, 20] on font "Pregúntale a la IA" at bounding box center [858, 20] width 91 height 16
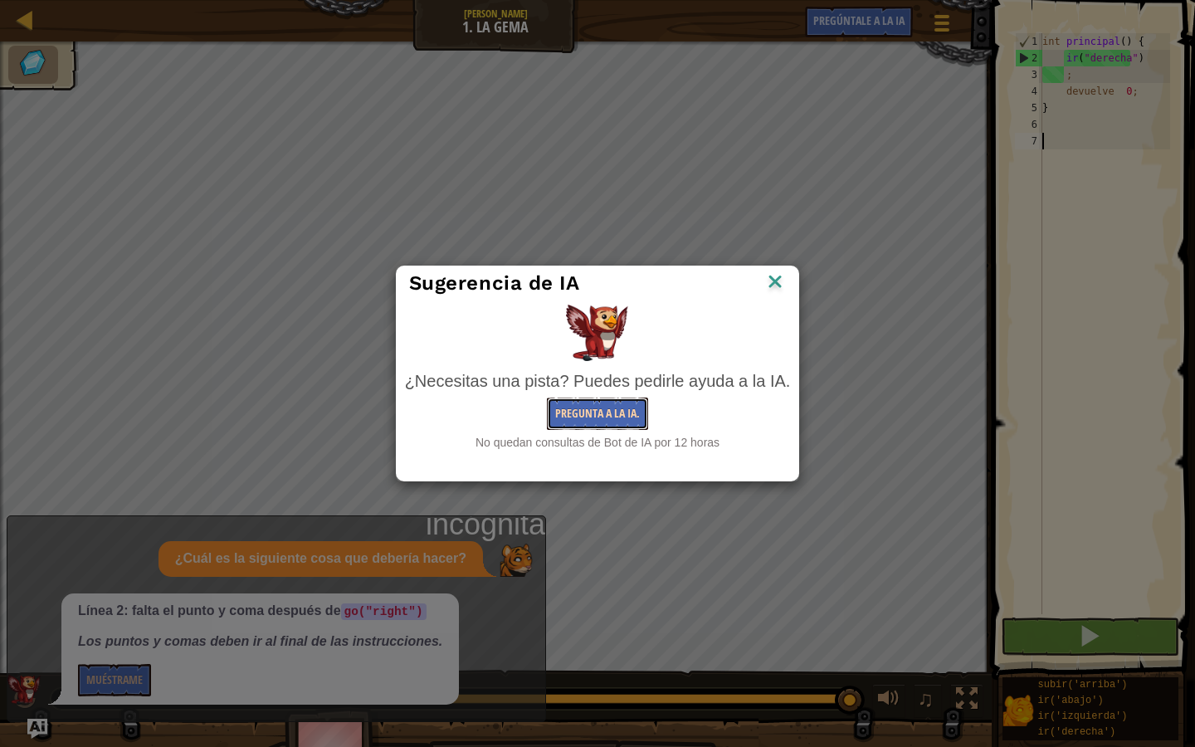
click at [596, 401] on button "Pregunta a la IA." at bounding box center [597, 413] width 101 height 32
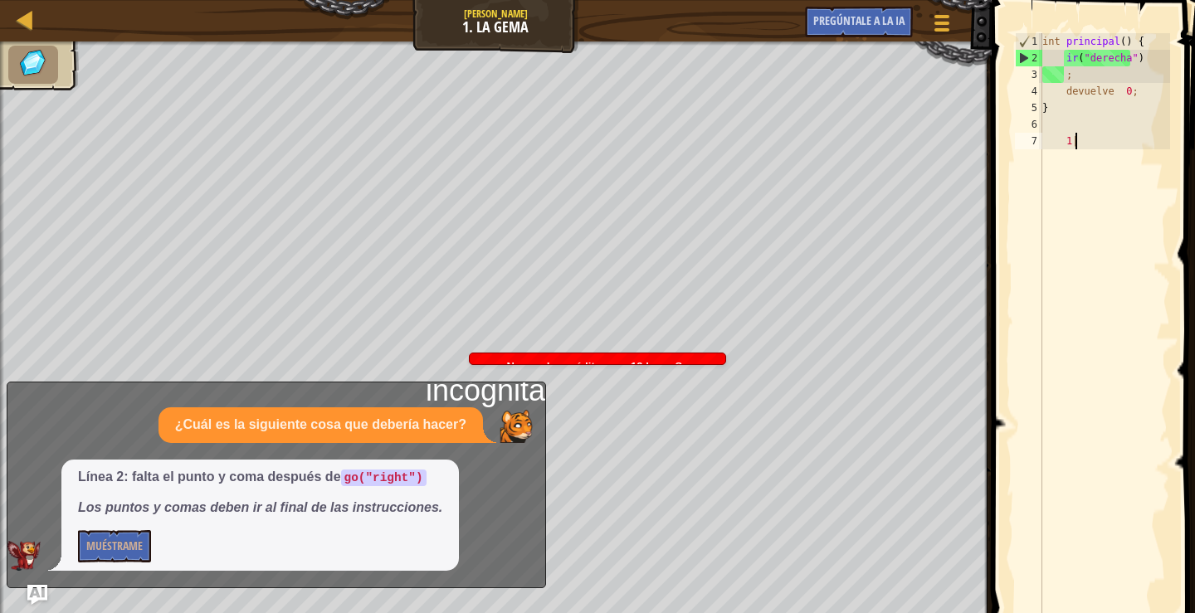
scroll to position [7, 2]
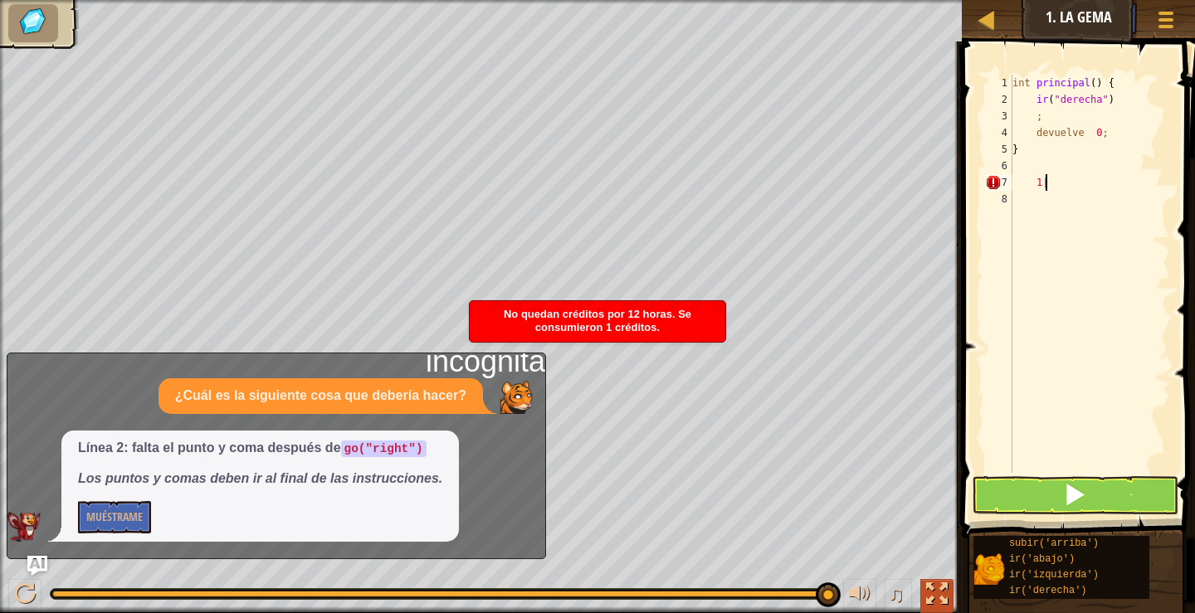
type textarea "1|"
click at [946, 590] on div at bounding box center [937, 594] width 22 height 22
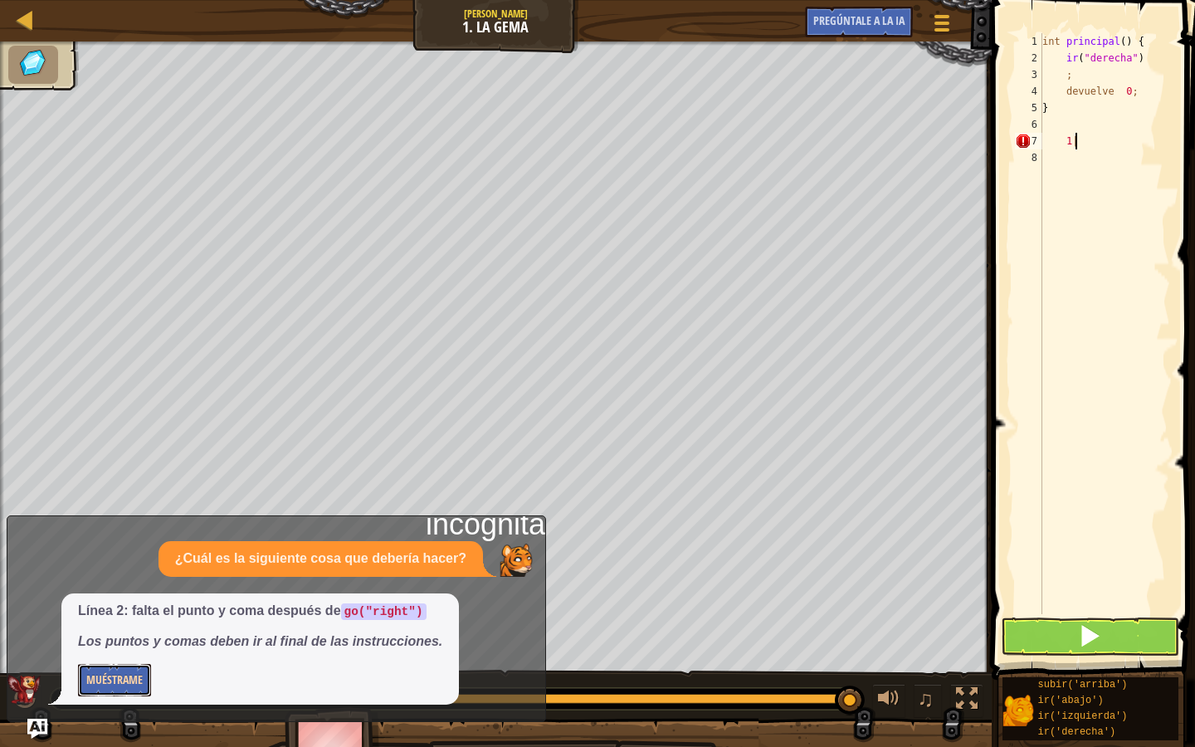
click at [127, 612] on font "Muéstrame" at bounding box center [114, 679] width 56 height 16
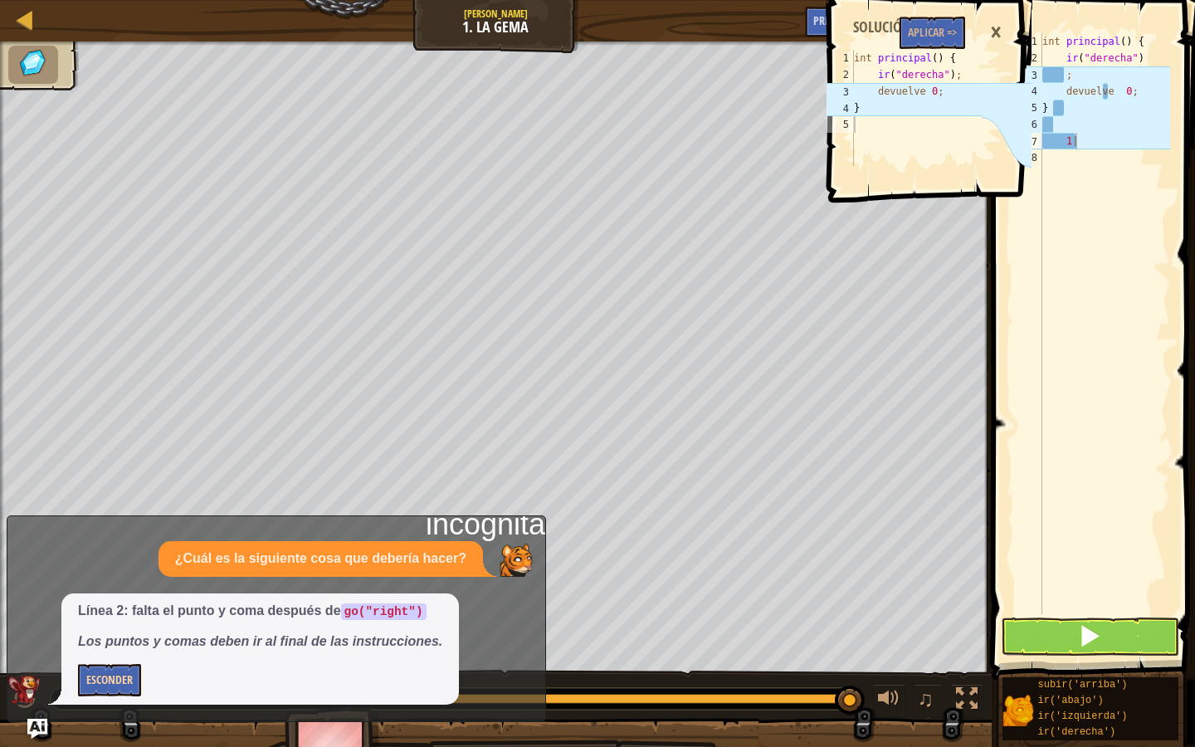
click at [419, 576] on div "¿Cuál es la siguiente cosa que debería hacer?" at bounding box center [320, 559] width 324 height 36
click at [97, 612] on font "Esconder" at bounding box center [109, 679] width 46 height 16
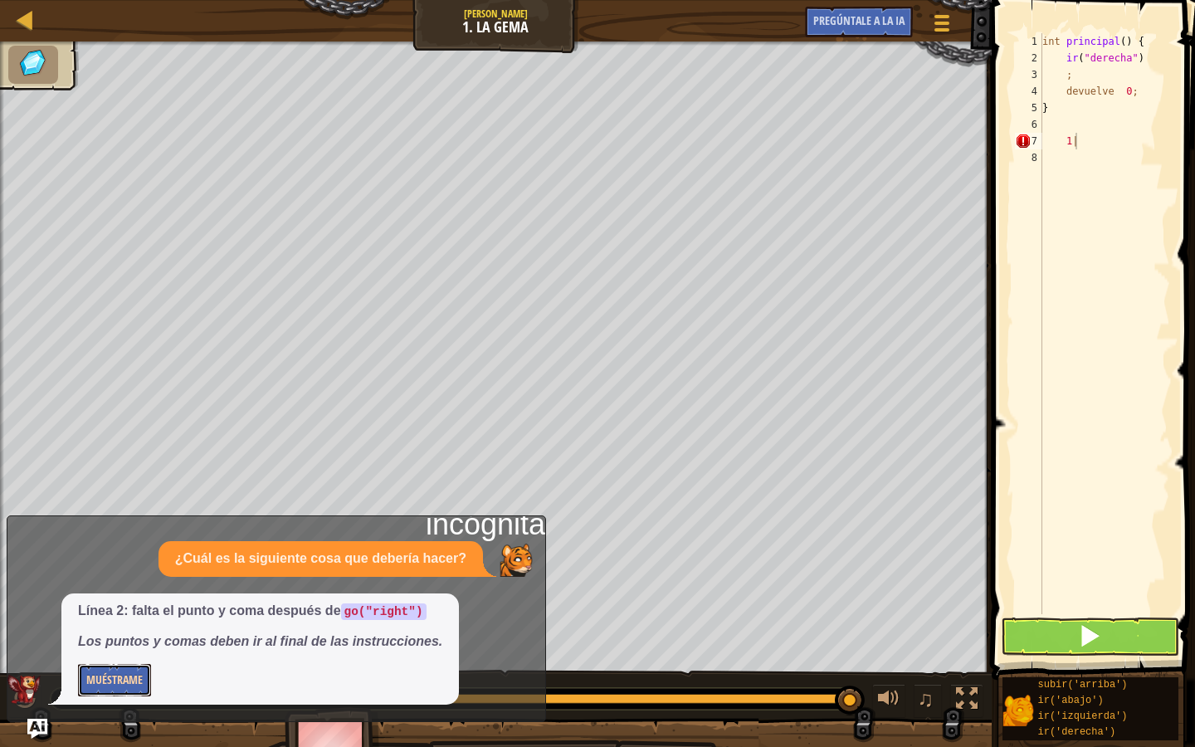
click at [97, 612] on font "Muéstrame" at bounding box center [114, 679] width 56 height 16
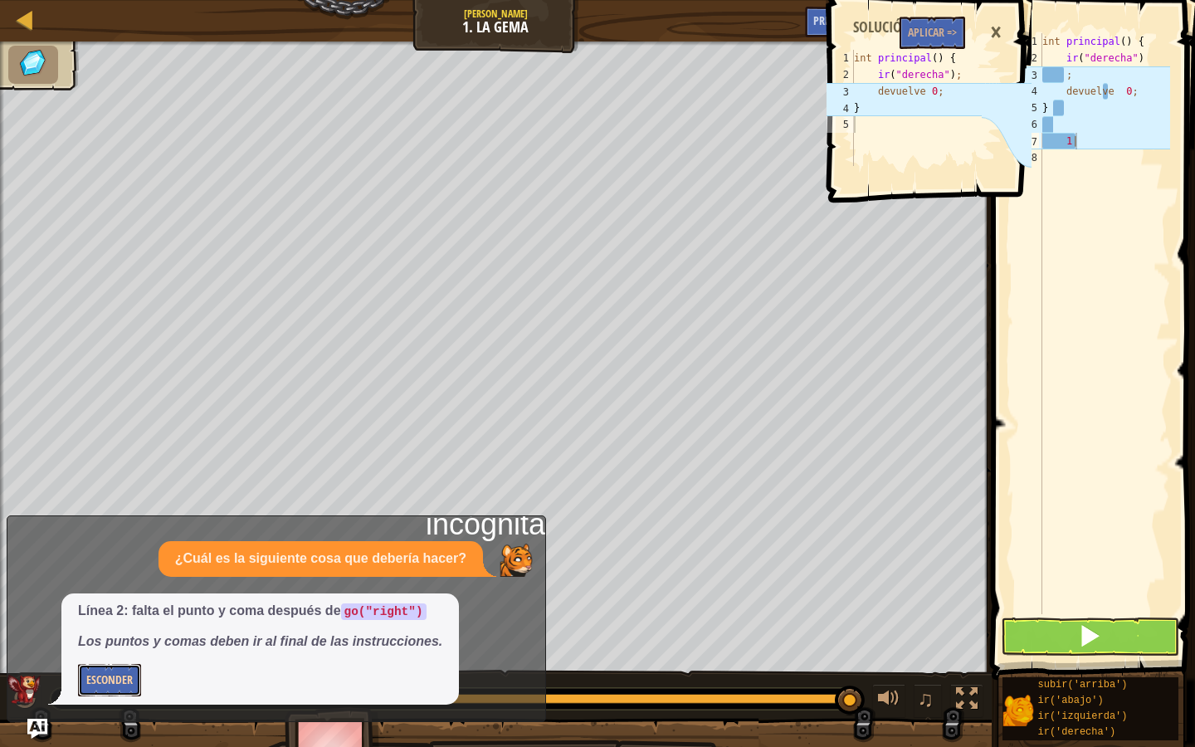
click at [97, 612] on font "Esconder" at bounding box center [109, 679] width 46 height 16
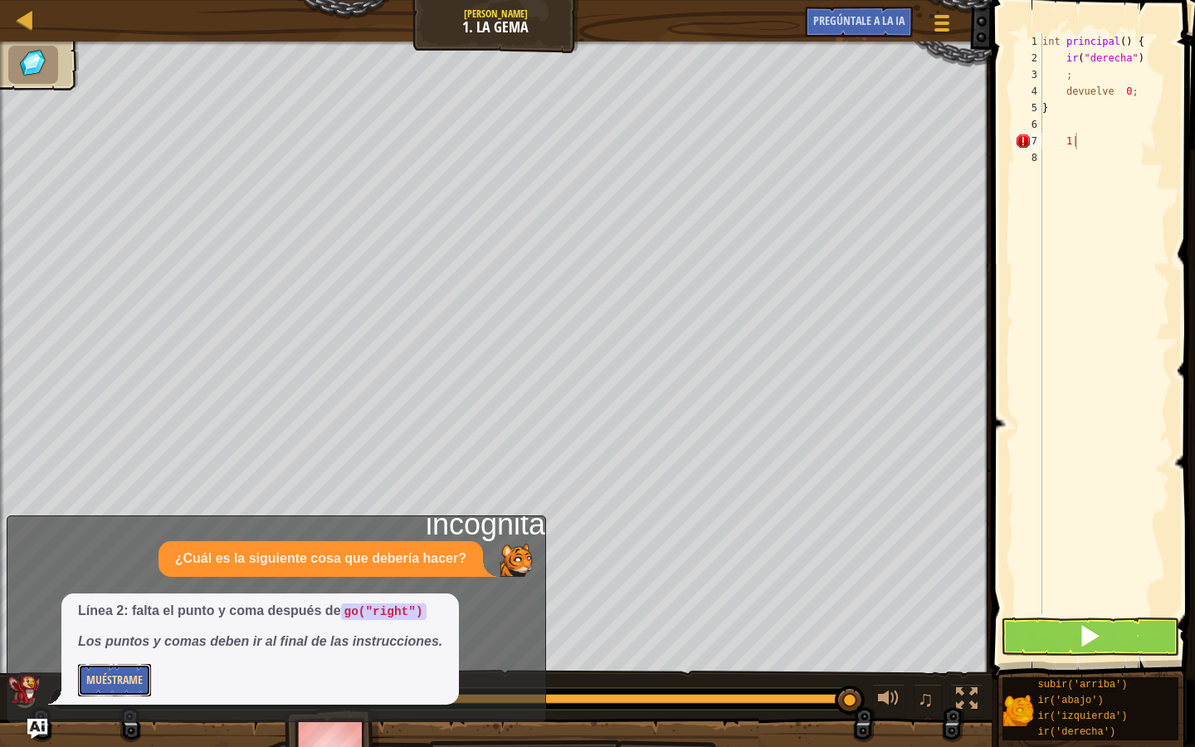
click at [97, 612] on font "Muéstrame" at bounding box center [114, 679] width 56 height 16
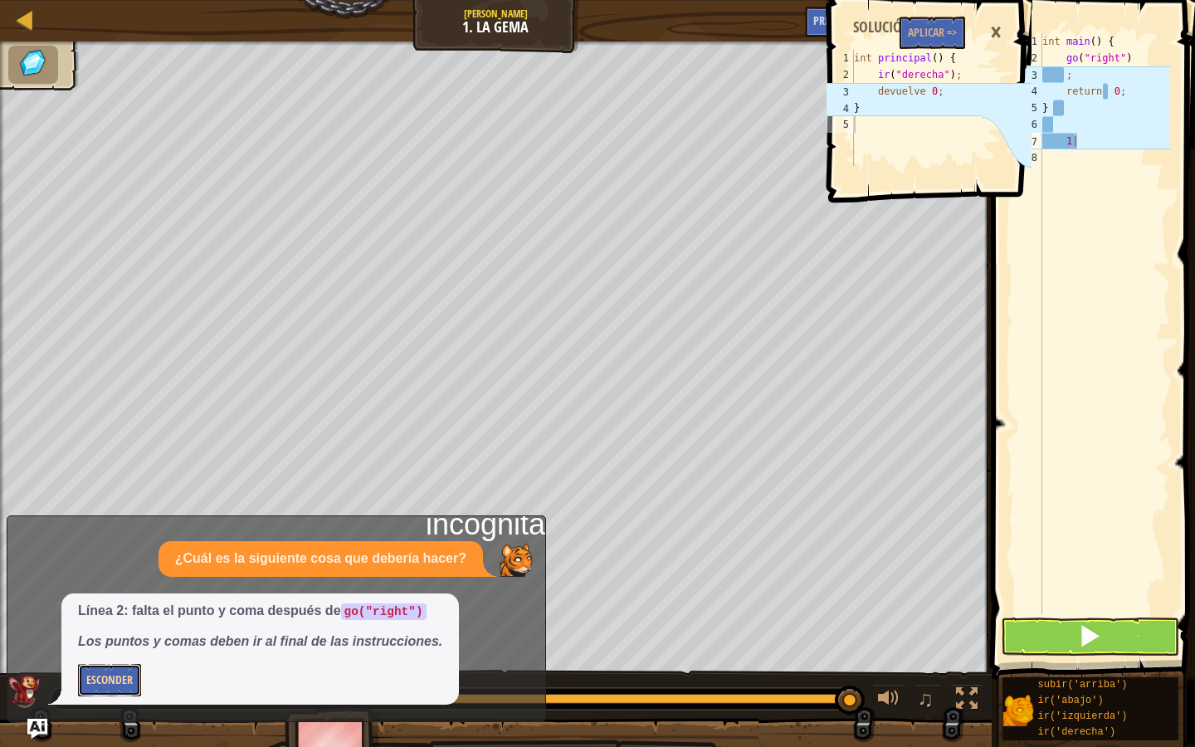
click at [97, 612] on button "Esconder" at bounding box center [109, 680] width 63 height 32
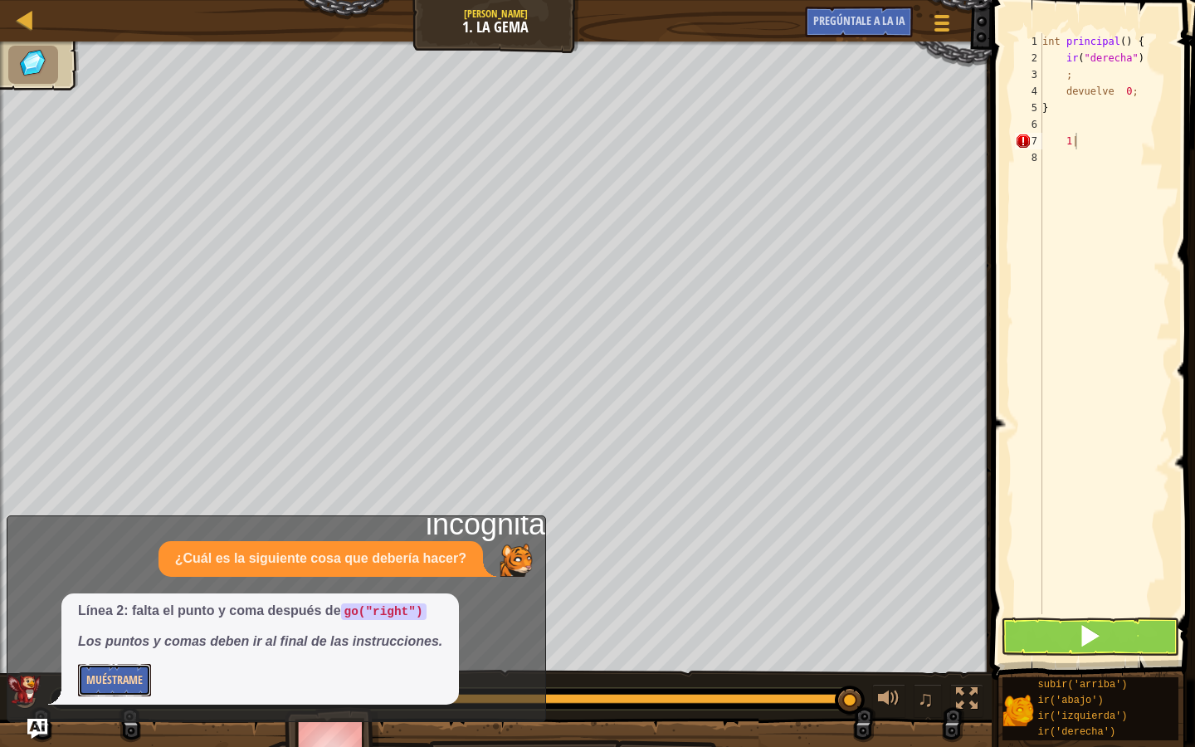
click at [97, 612] on font "Muéstrame" at bounding box center [114, 679] width 56 height 16
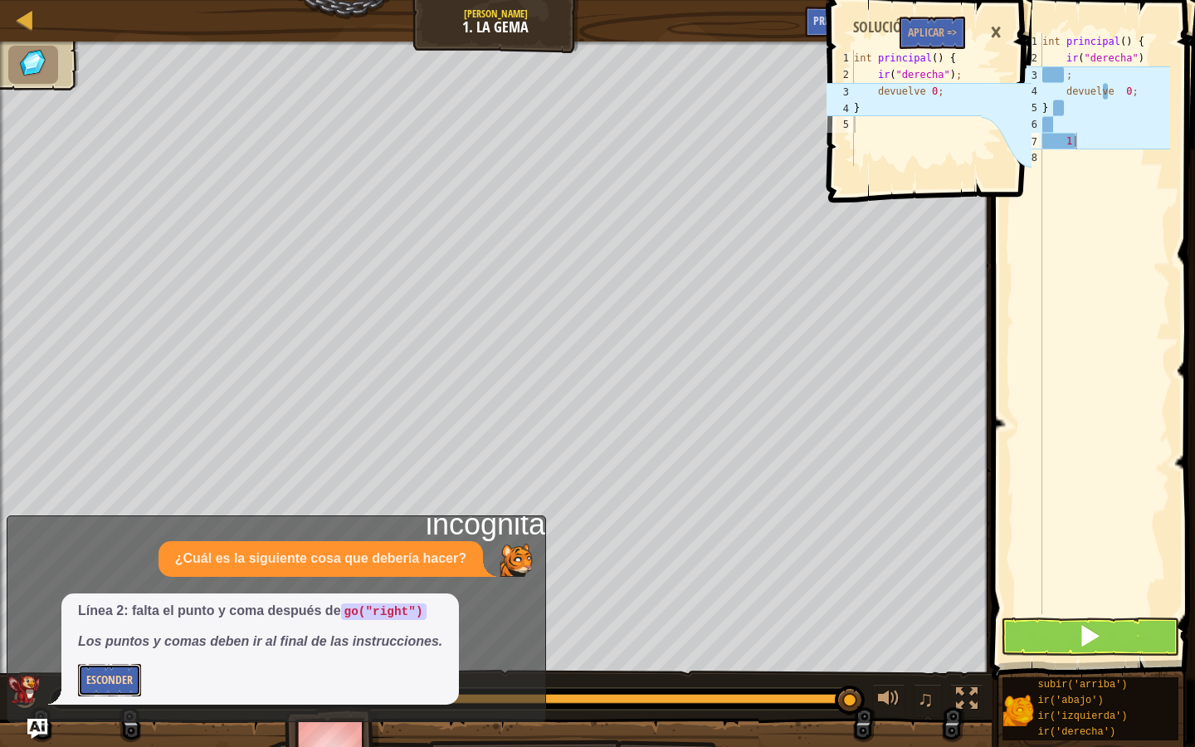
click at [97, 612] on font "Esconder" at bounding box center [109, 679] width 46 height 16
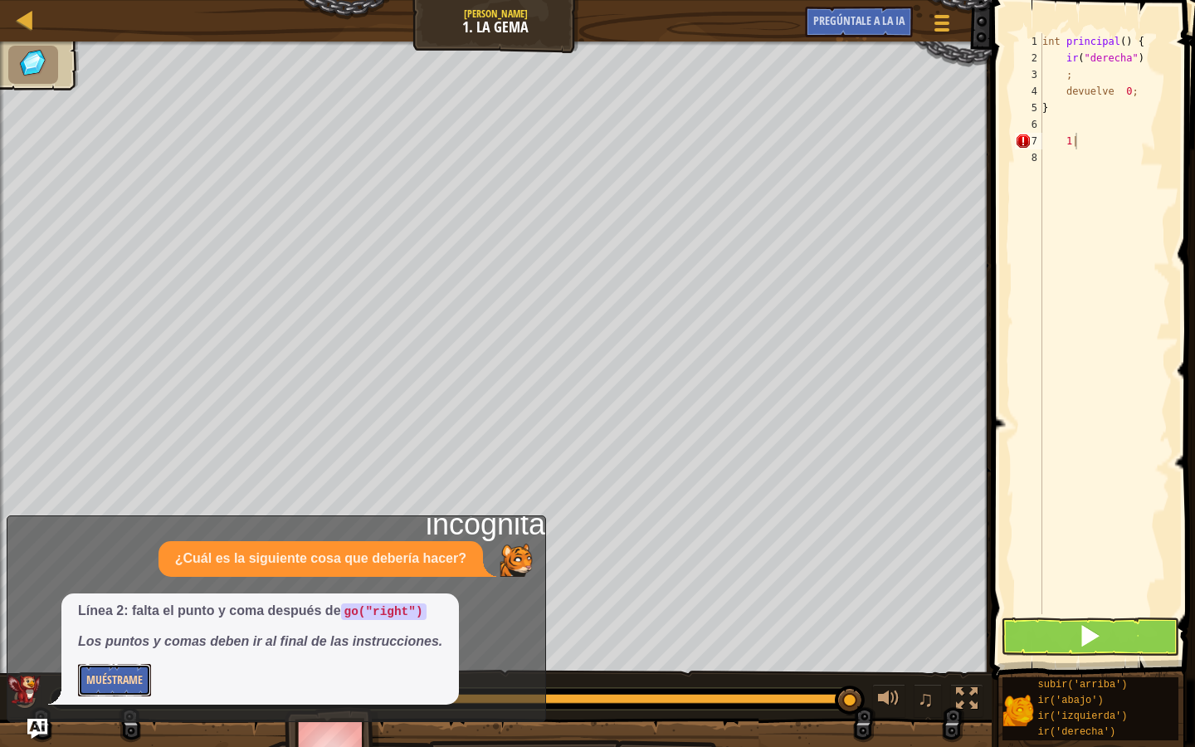
click at [98, 612] on font "Muéstrame" at bounding box center [114, 679] width 56 height 16
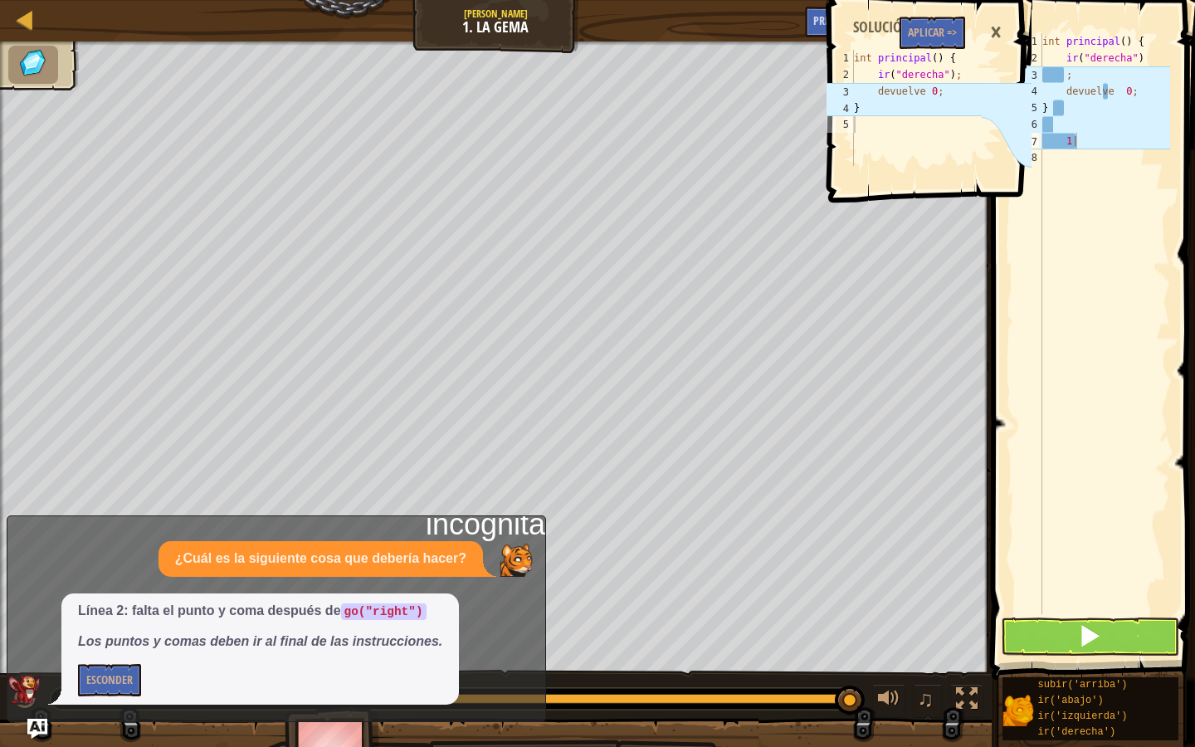
click at [301, 158] on div at bounding box center [496, 357] width 992 height 632
